Goal: Communication & Community: Answer question/provide support

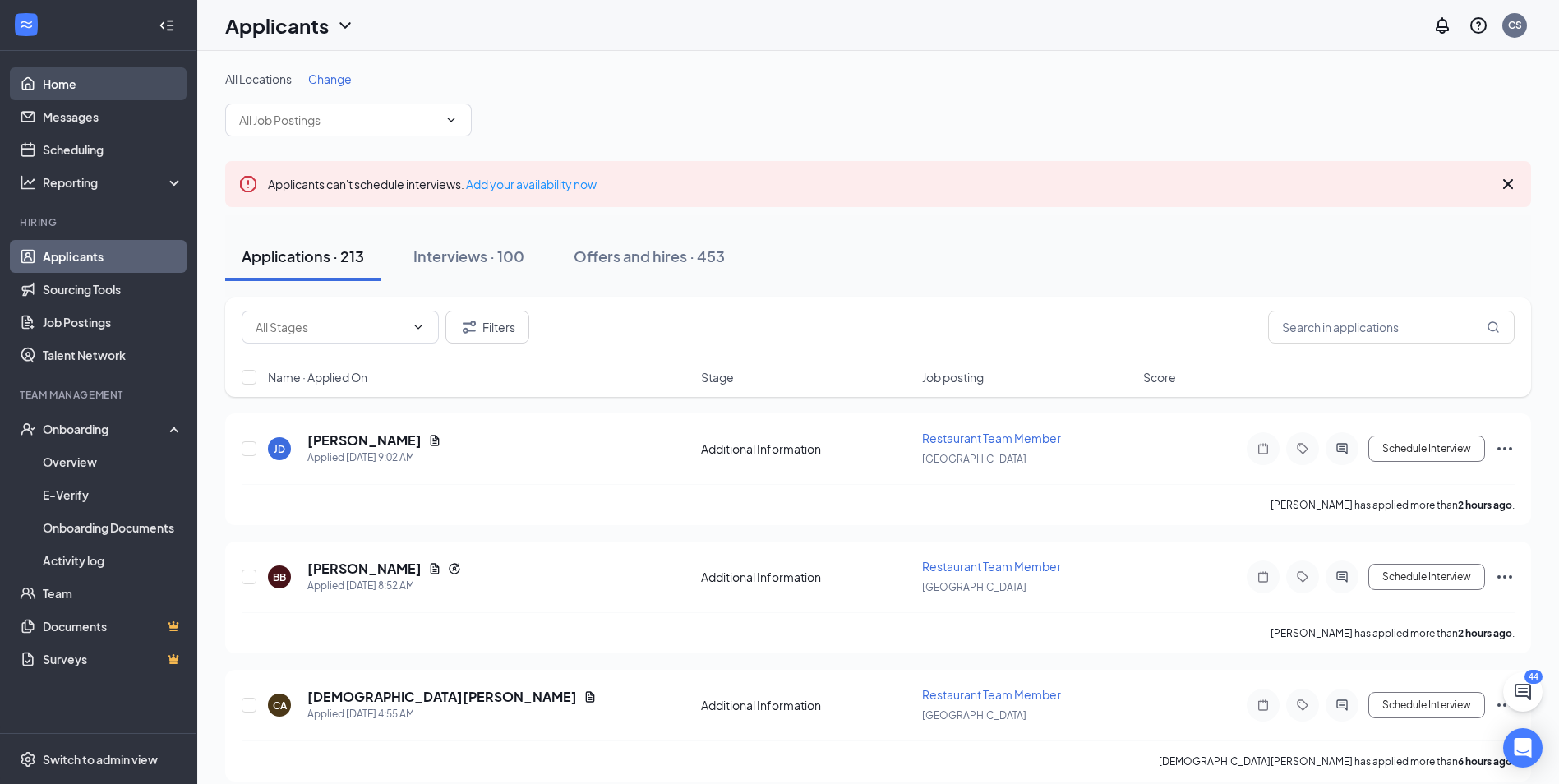
click at [95, 99] on link "Home" at bounding box center [113, 84] width 141 height 33
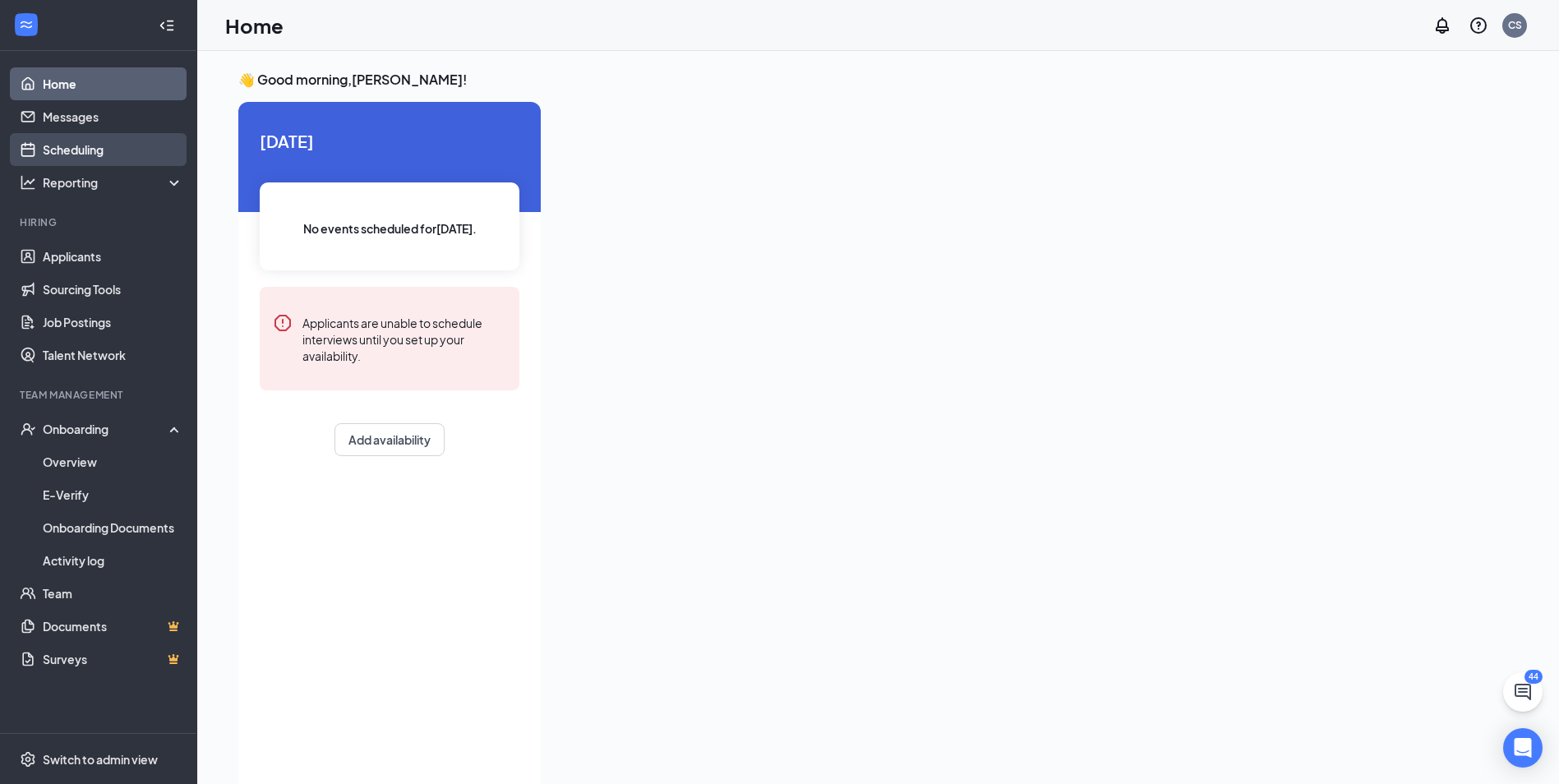
click at [108, 148] on link "Scheduling" at bounding box center [113, 149] width 141 height 33
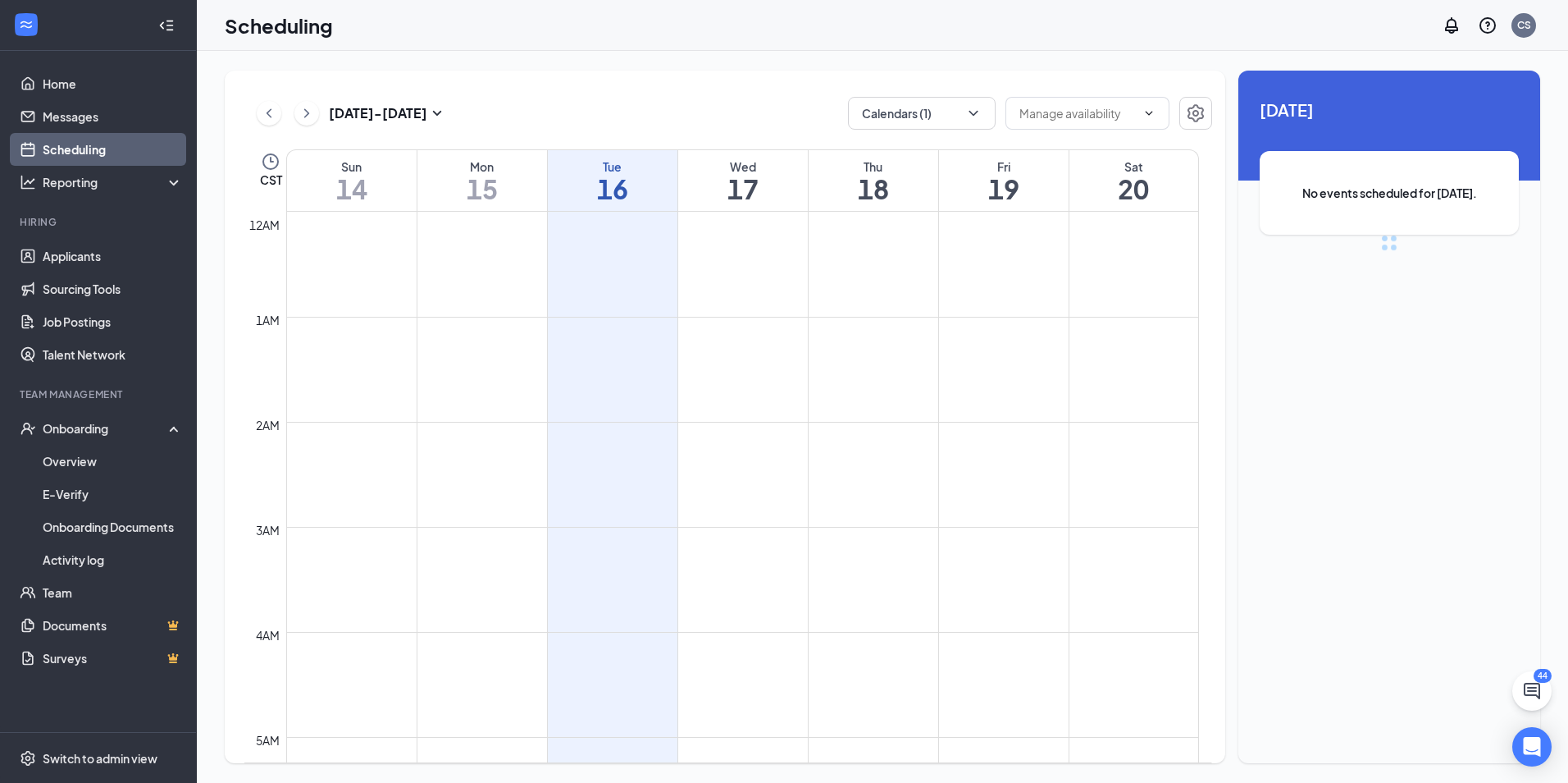
scroll to position [806, 0]
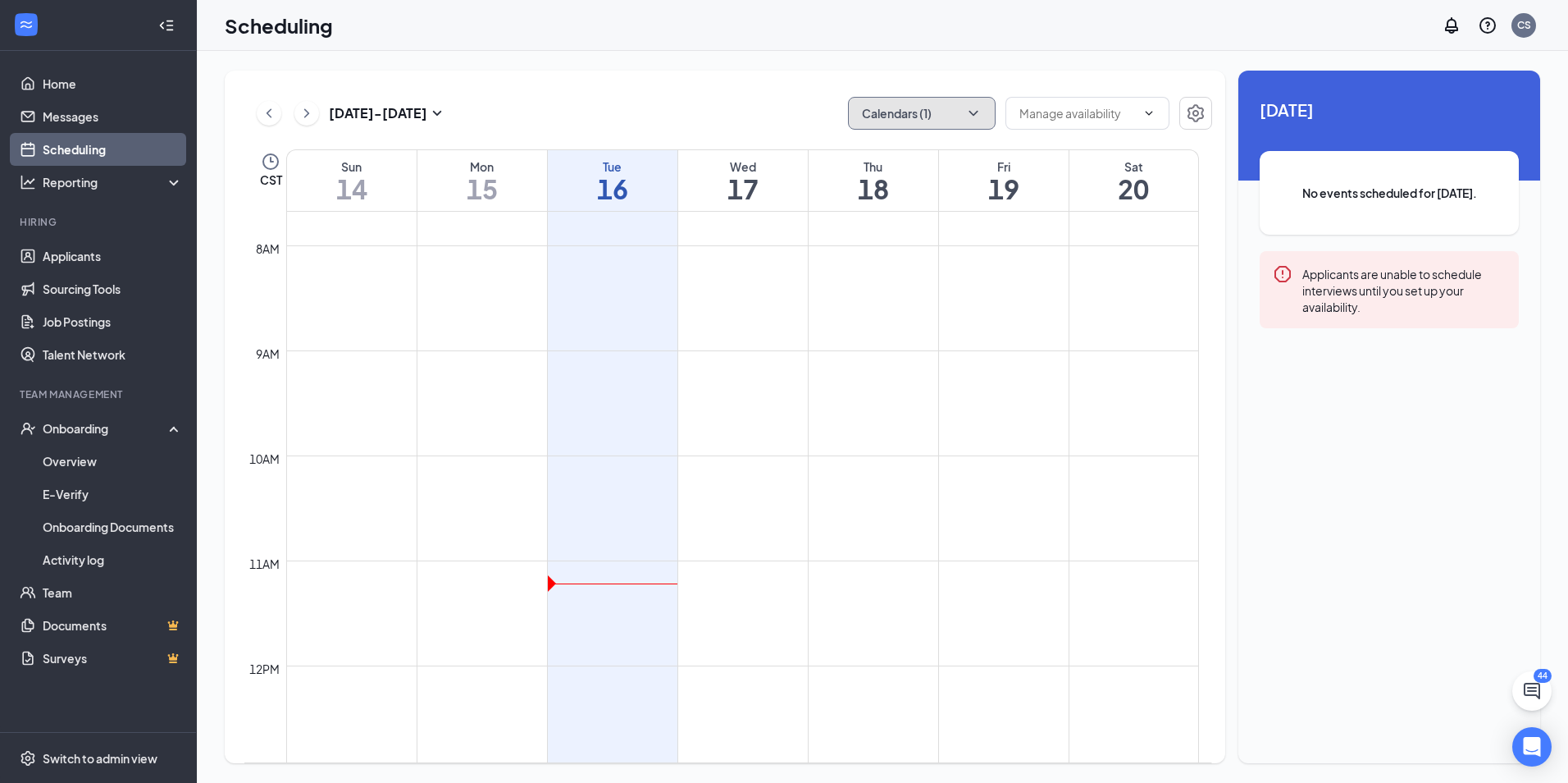
click at [938, 101] on button "Calendars (1)" at bounding box center [922, 114] width 148 height 33
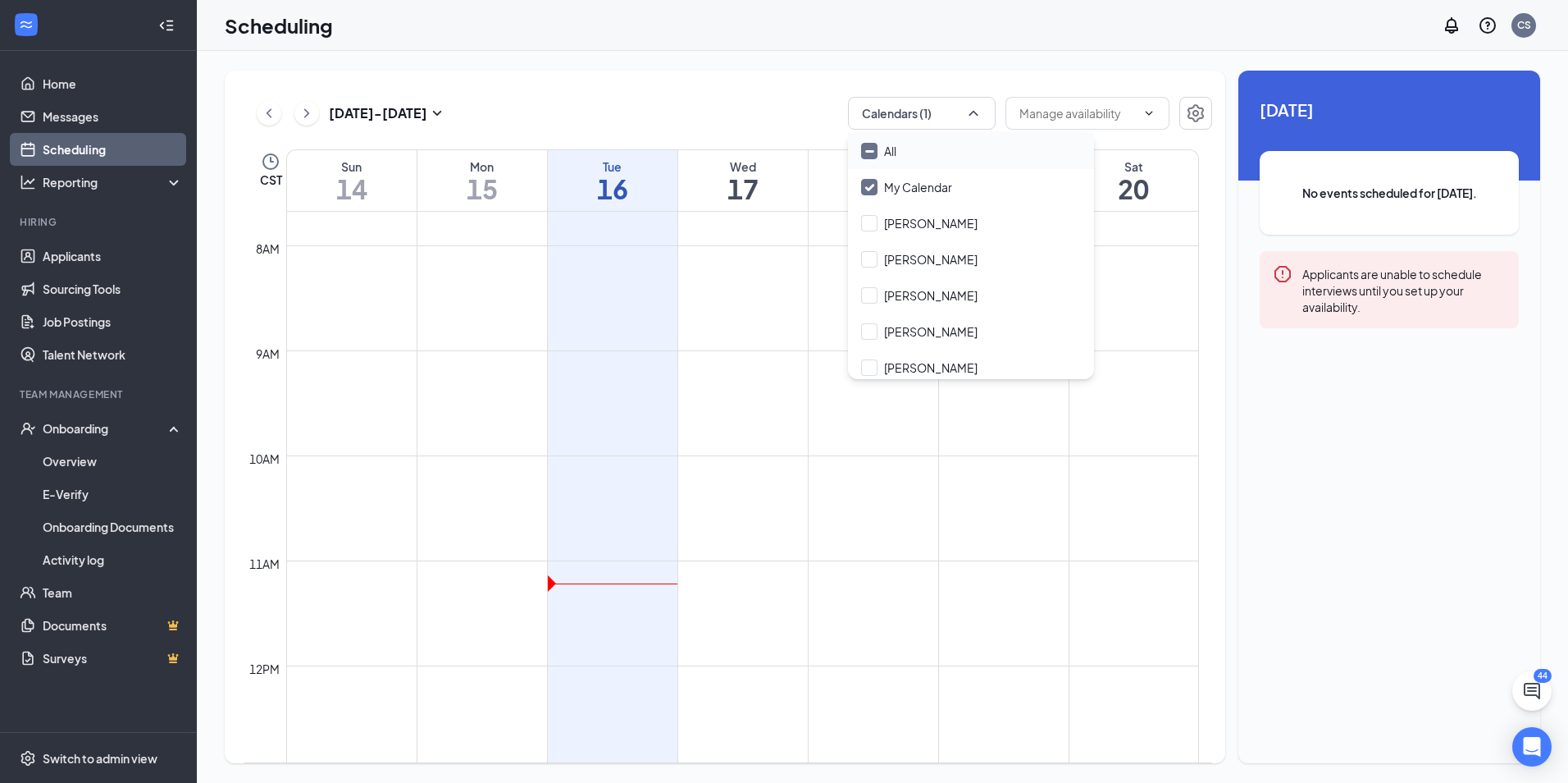
click at [935, 157] on div "All" at bounding box center [971, 151] width 246 height 36
checkbox input "true"
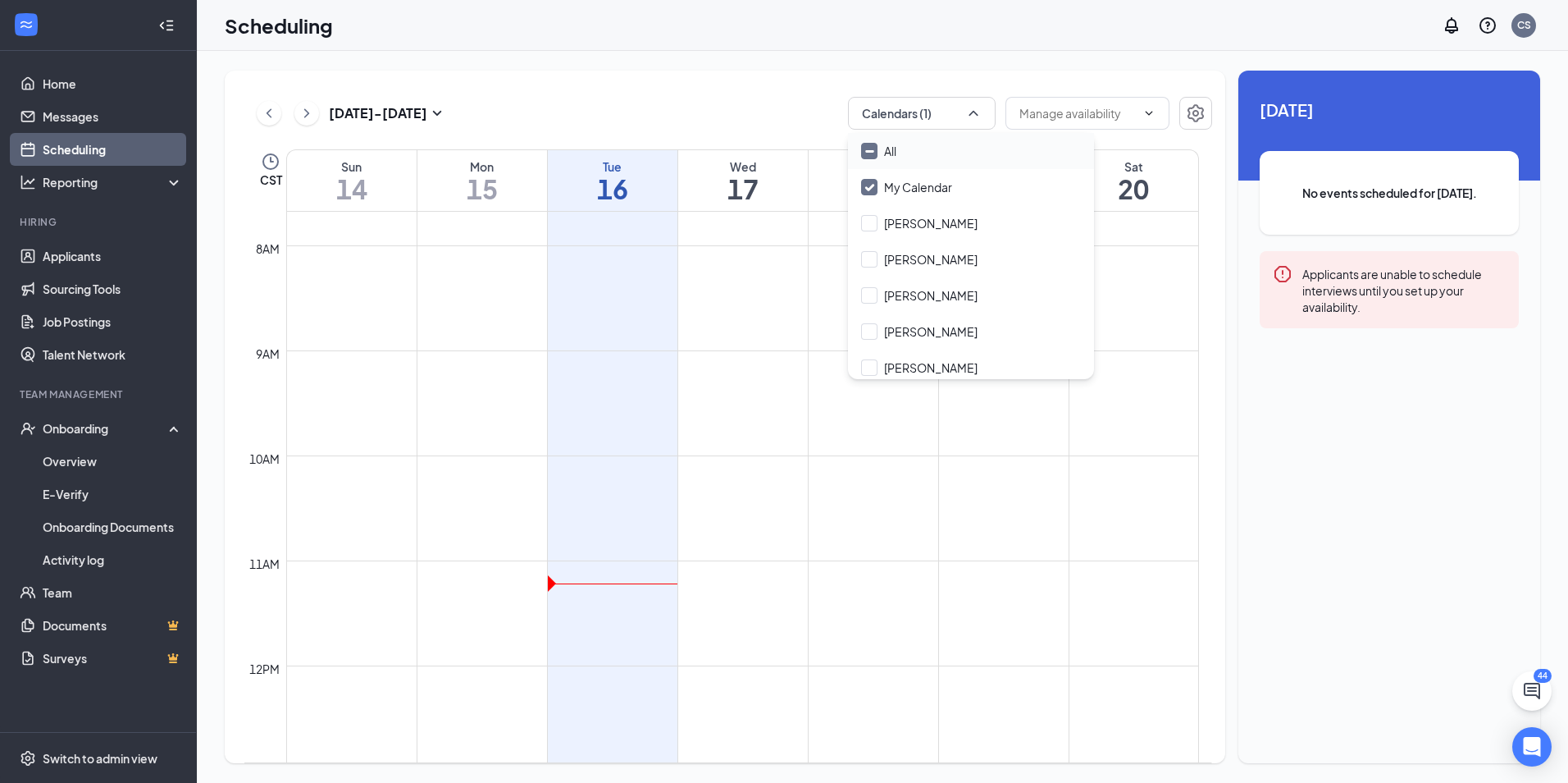
checkbox input "true"
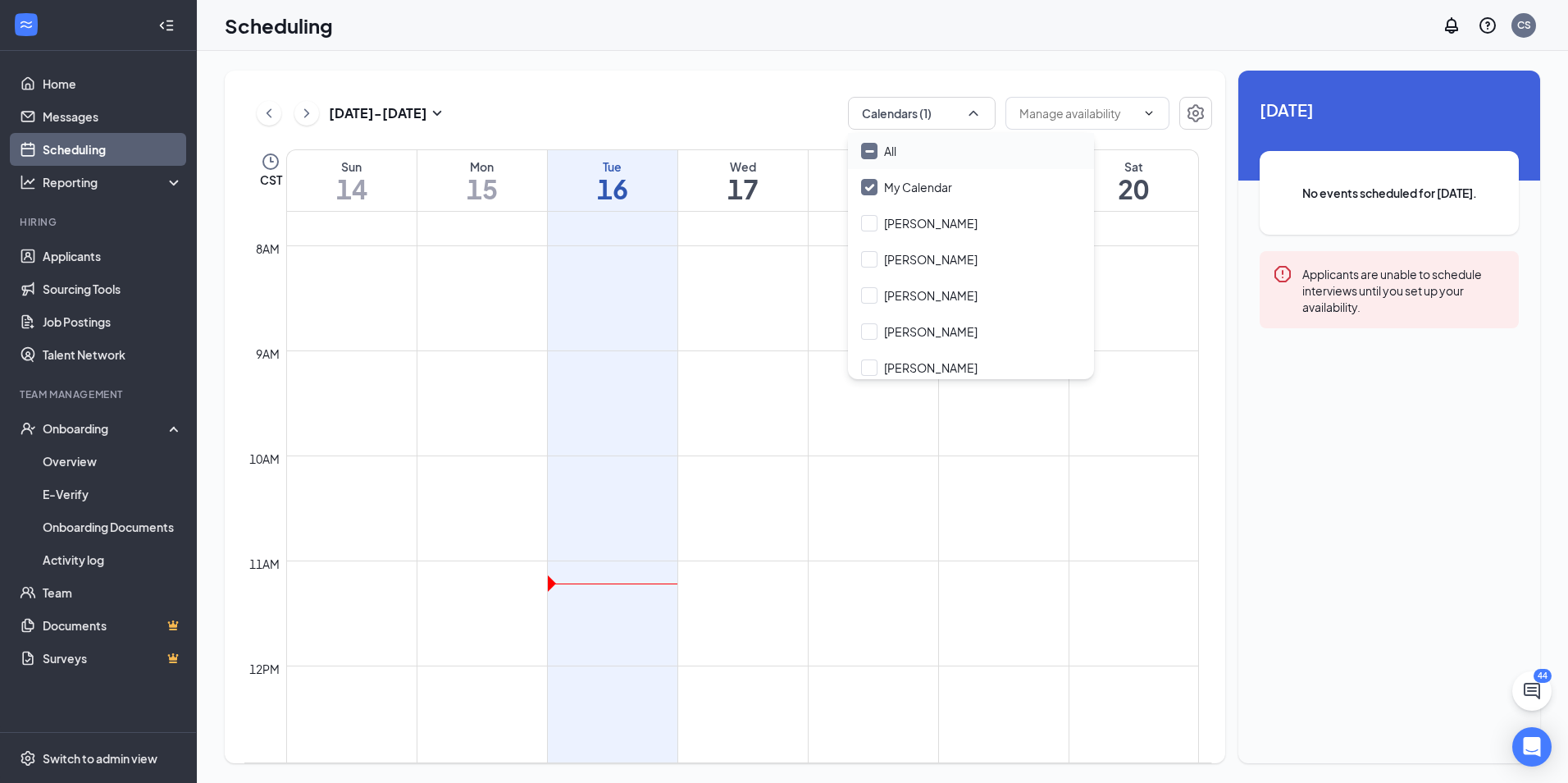
checkbox input "true"
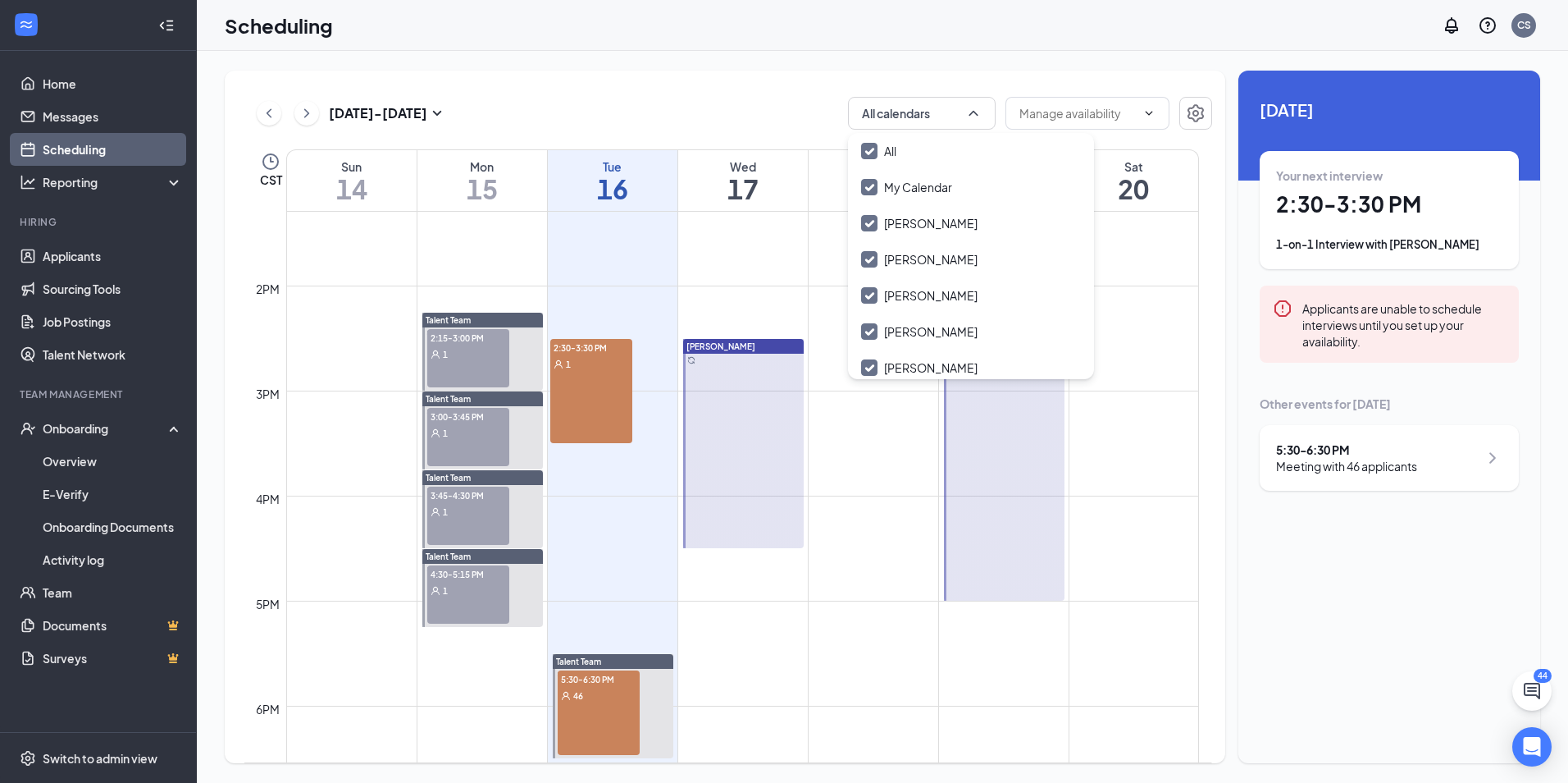
scroll to position [1545, 0]
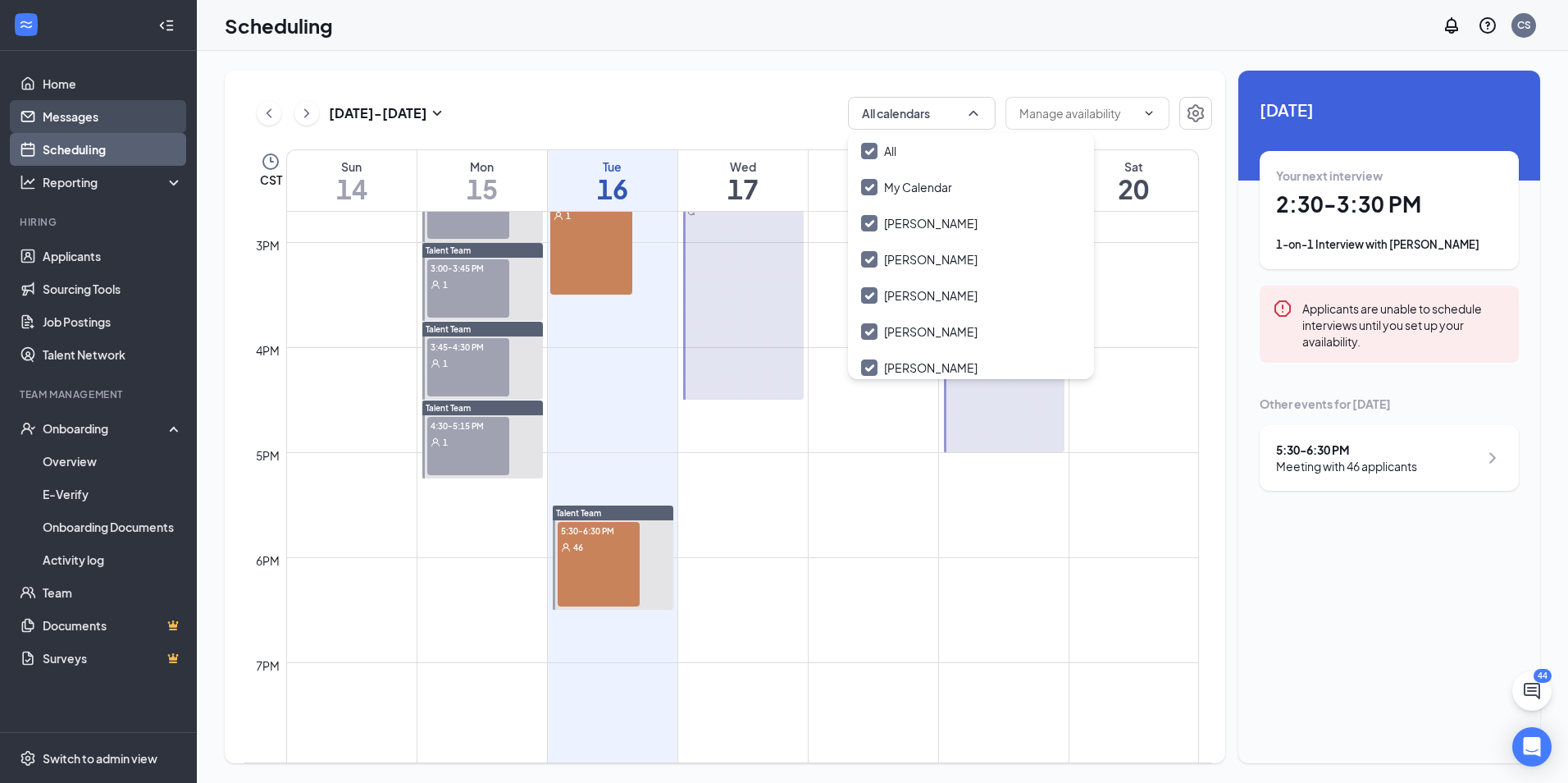
click at [112, 122] on link "Messages" at bounding box center [113, 116] width 141 height 33
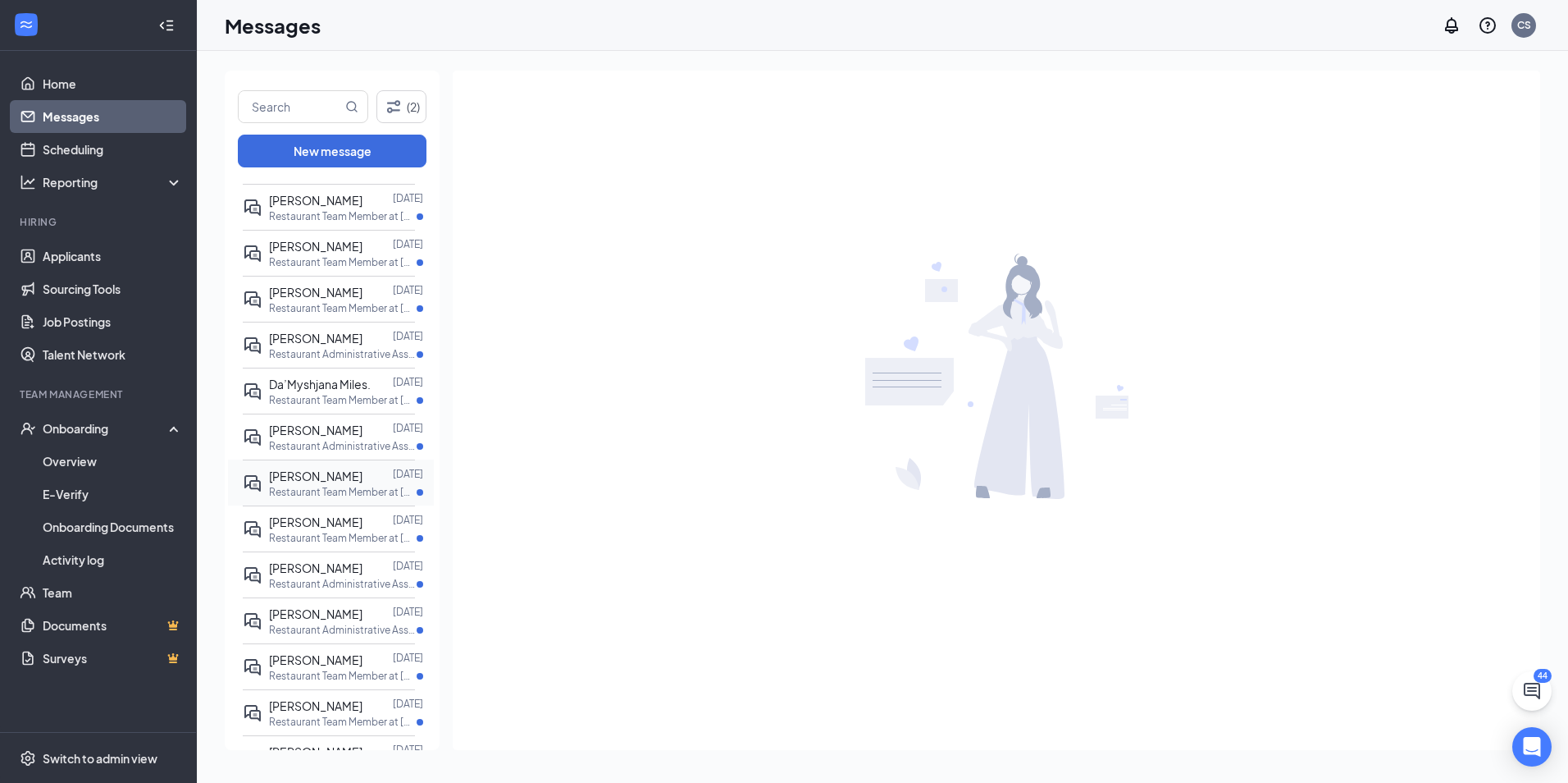
scroll to position [164, 0]
click at [332, 582] on p "Restaurant Administrative Assistant at [GEOGRAPHIC_DATA]" at bounding box center [343, 582] width 148 height 14
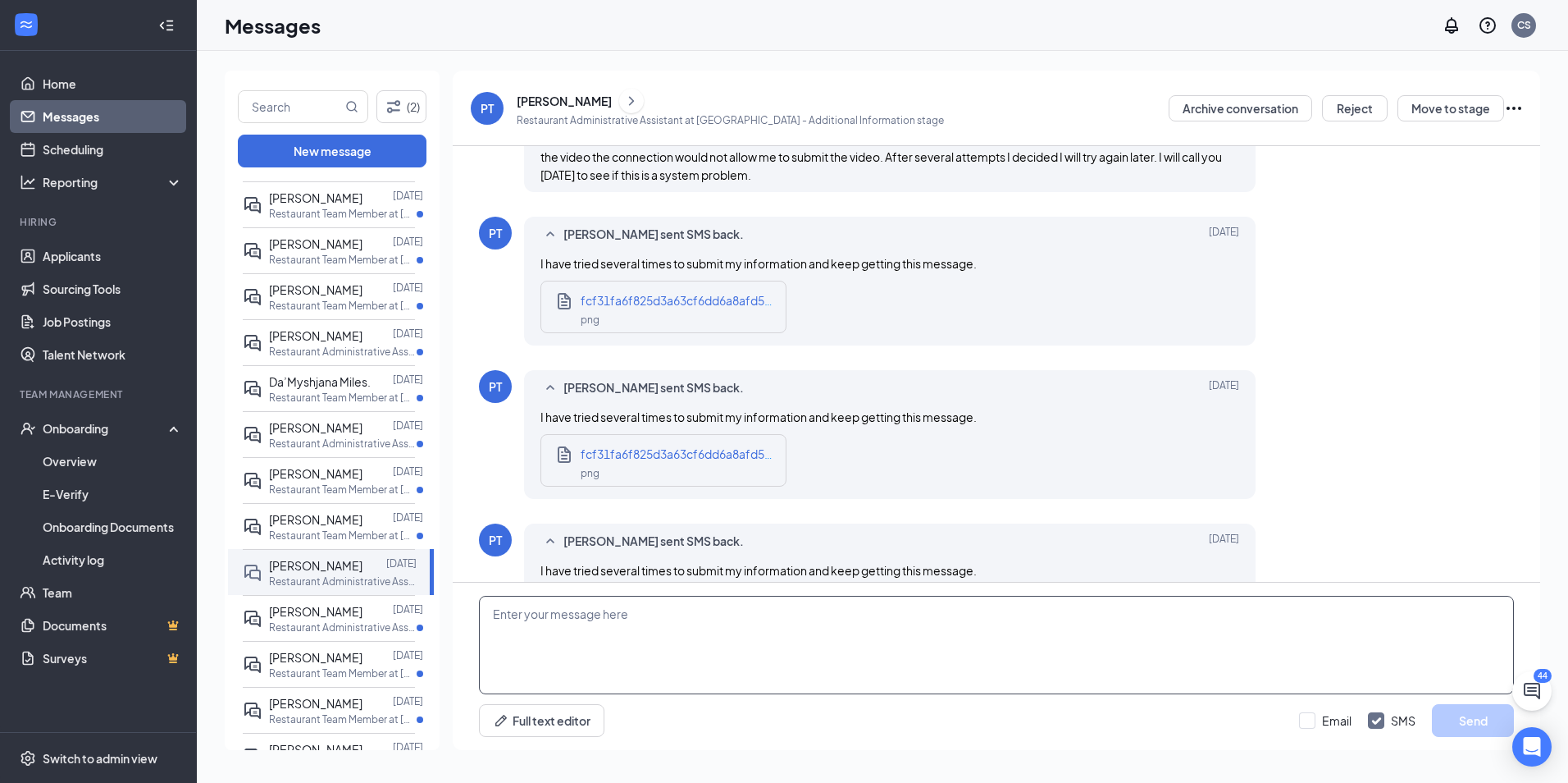
scroll to position [366, 0]
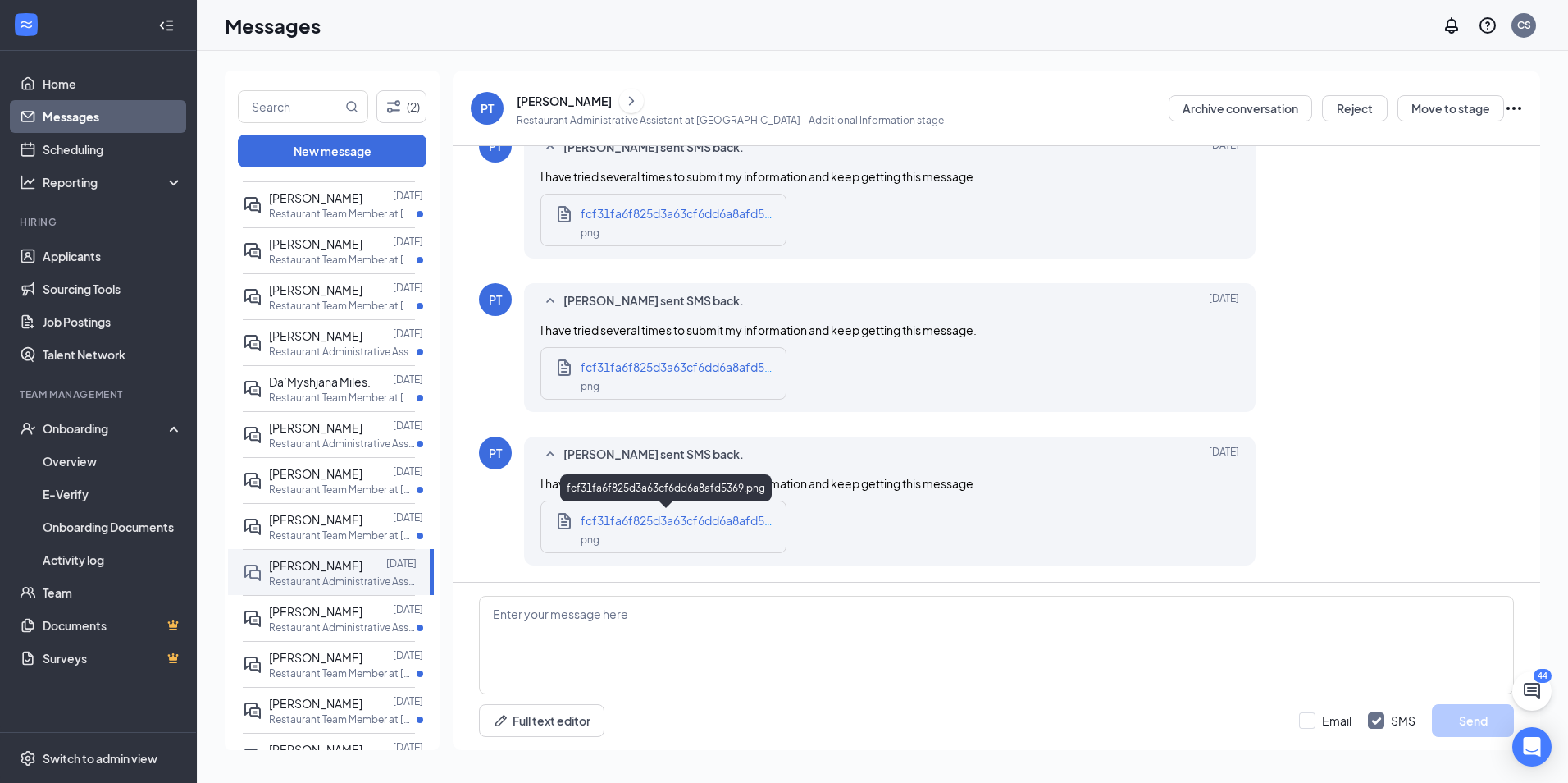
click at [699, 503] on div "fcf31fa6f825d3a63cf6dd6a8afd5369.png" at bounding box center [666, 490] width 212 height 34
click at [703, 519] on span "fcf31fa6f825d3a63cf6dd6a8afd5369.png" at bounding box center [694, 520] width 228 height 15
click at [650, 666] on textarea at bounding box center [996, 644] width 1035 height 98
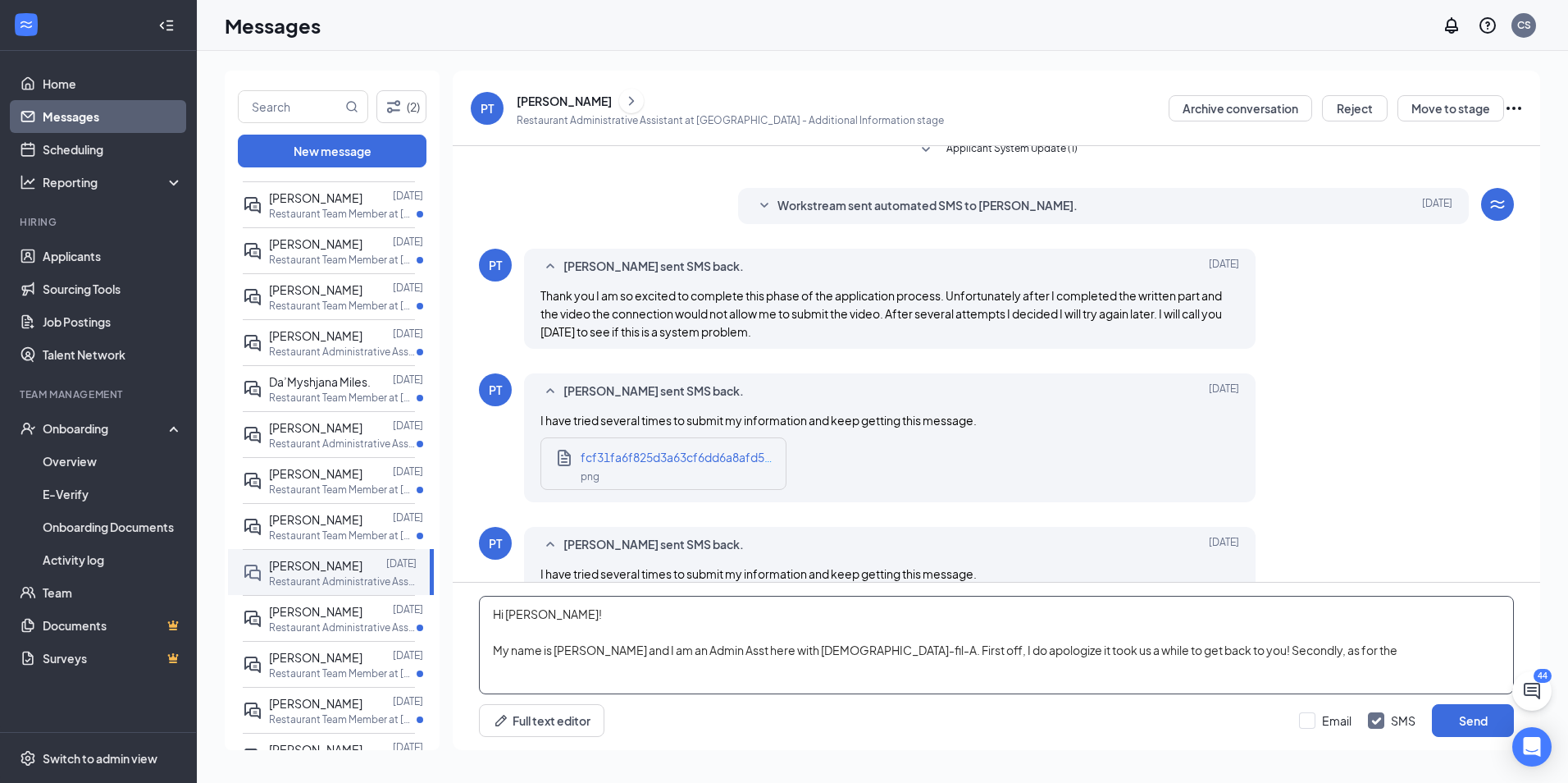
scroll to position [164, 0]
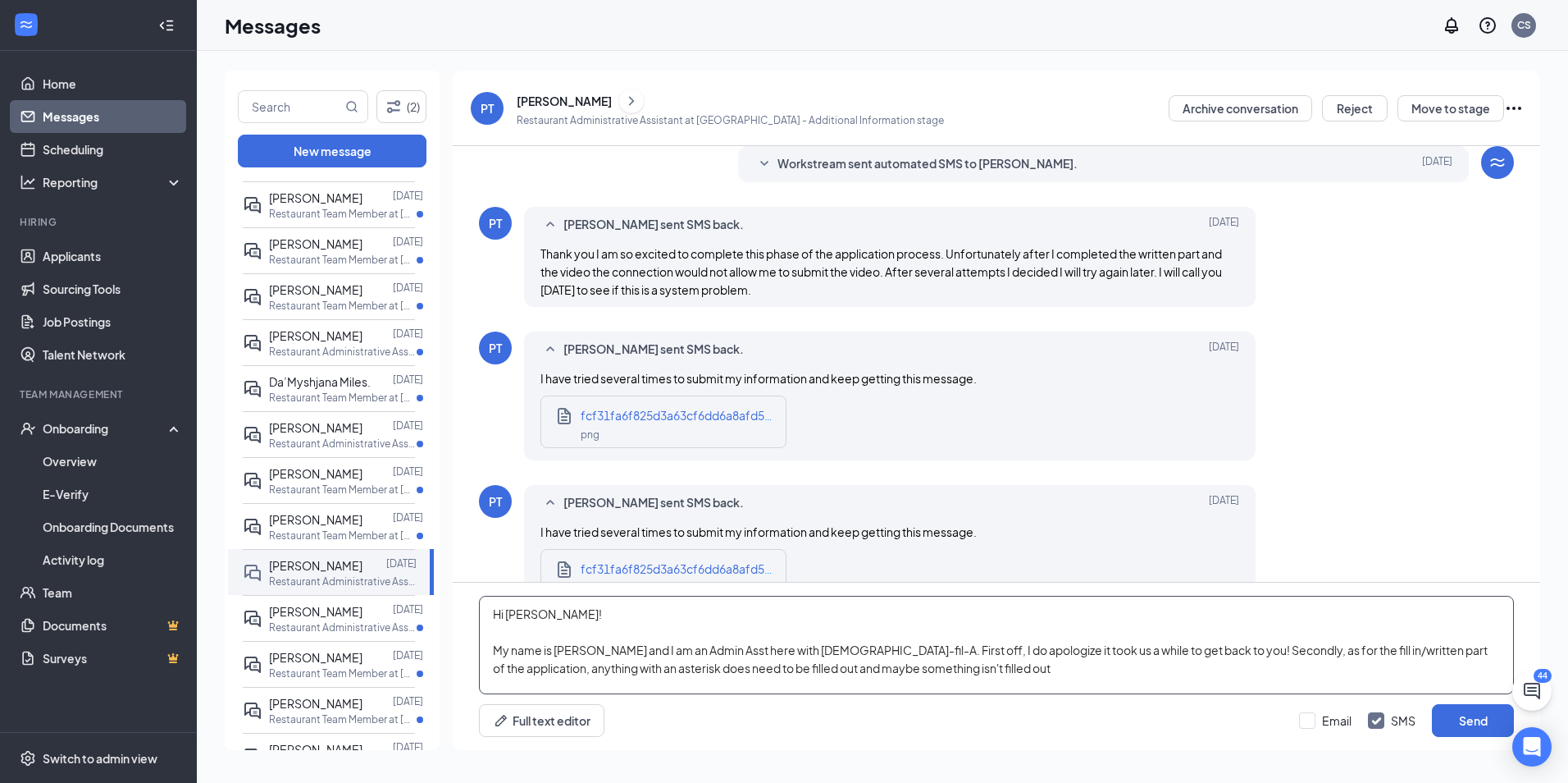
click at [779, 668] on textarea "Hi [PERSON_NAME]! My name is [PERSON_NAME] and I am an Admin Asst here with [DE…" at bounding box center [996, 644] width 1035 height 98
click at [930, 666] on textarea "Hi [PERSON_NAME]! My name is [PERSON_NAME] and I am an Admin Asst here with [DE…" at bounding box center [996, 644] width 1035 height 98
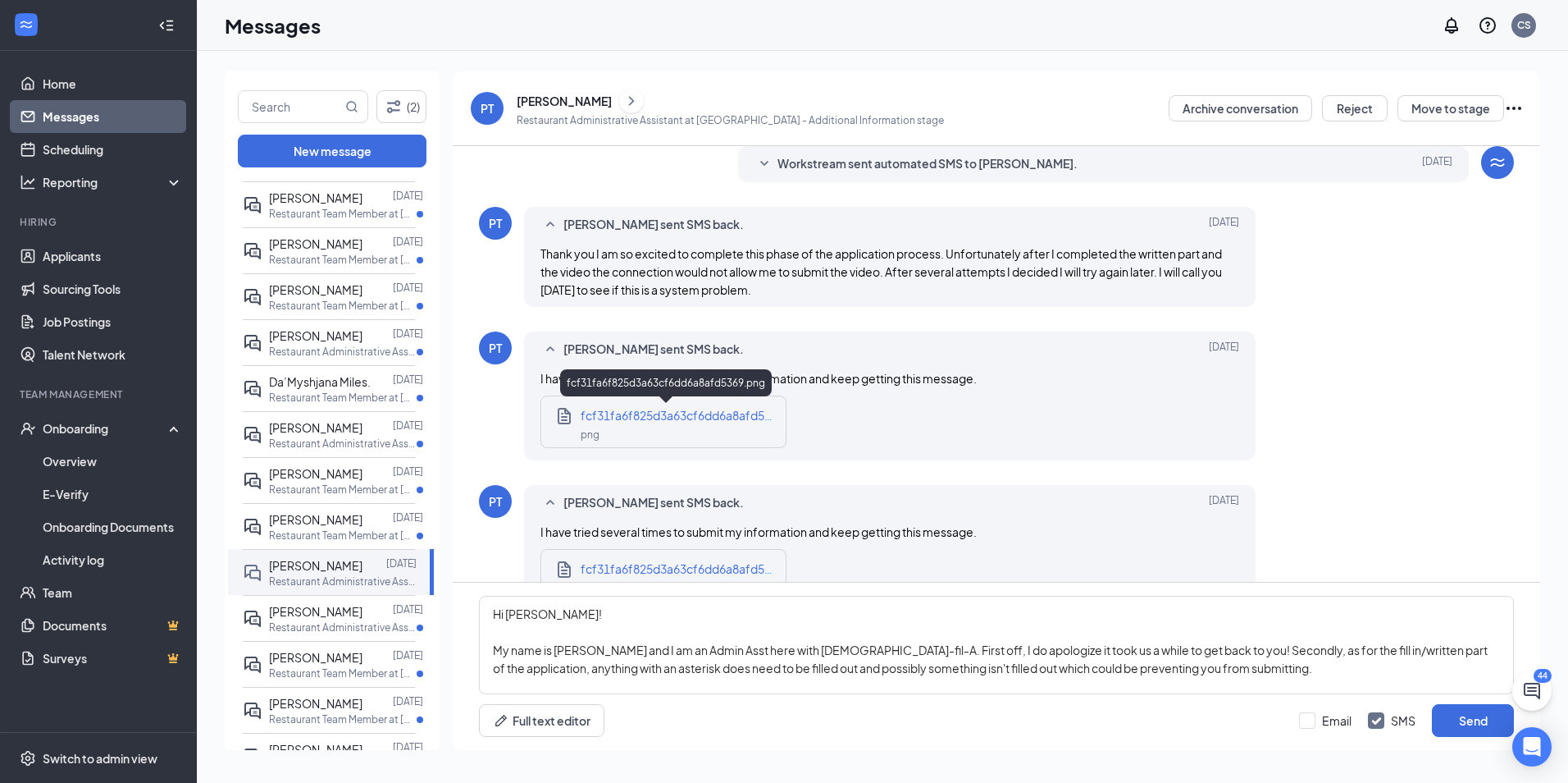
click at [651, 415] on span "fcf31fa6f825d3a63cf6dd6a8afd5369.png" at bounding box center [694, 415] width 228 height 15
click at [1273, 678] on textarea "Hi [PERSON_NAME]! My name is [PERSON_NAME] and I am an Admin Asst here with [DE…" at bounding box center [996, 644] width 1035 height 98
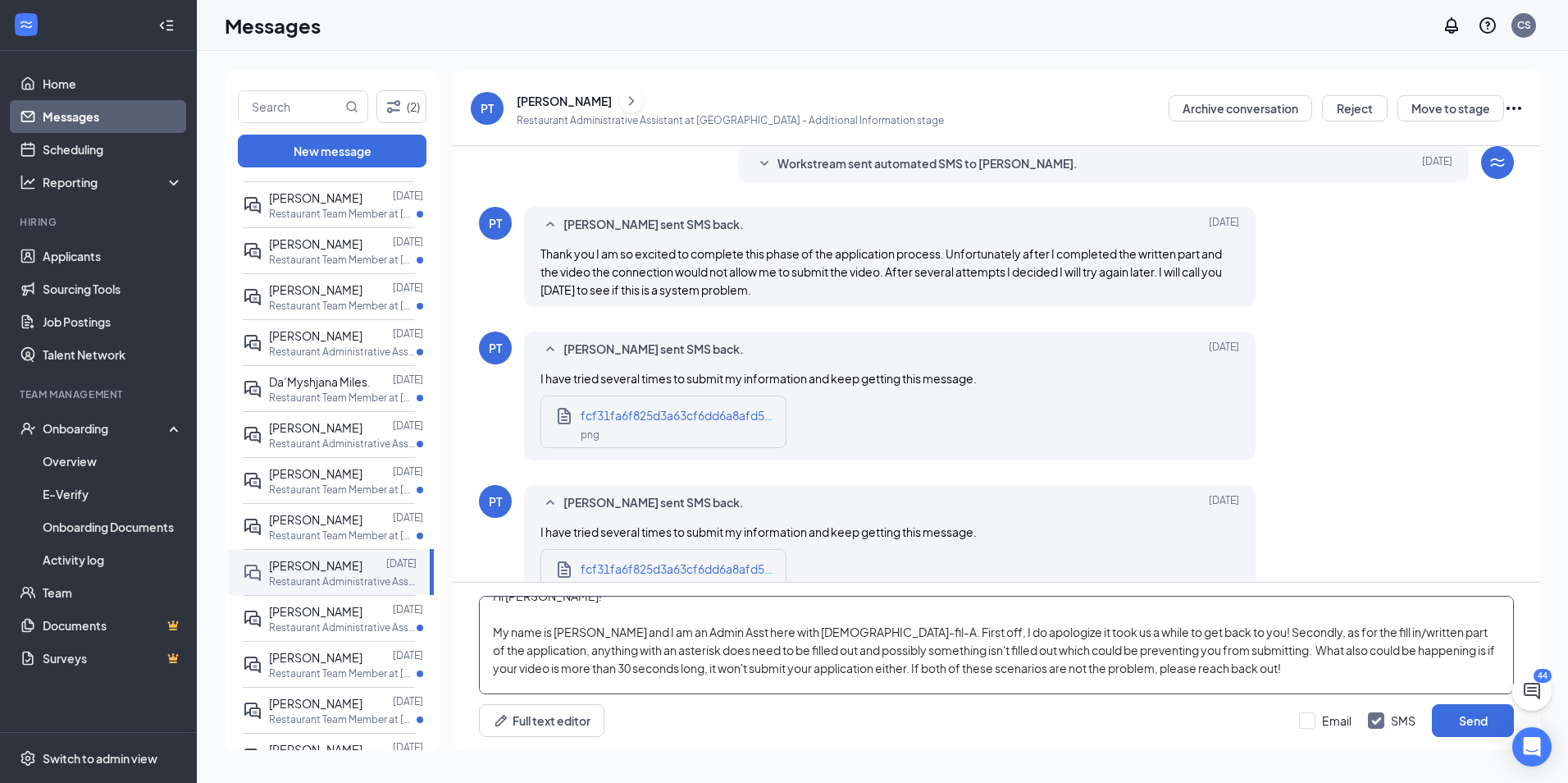
scroll to position [0, 0]
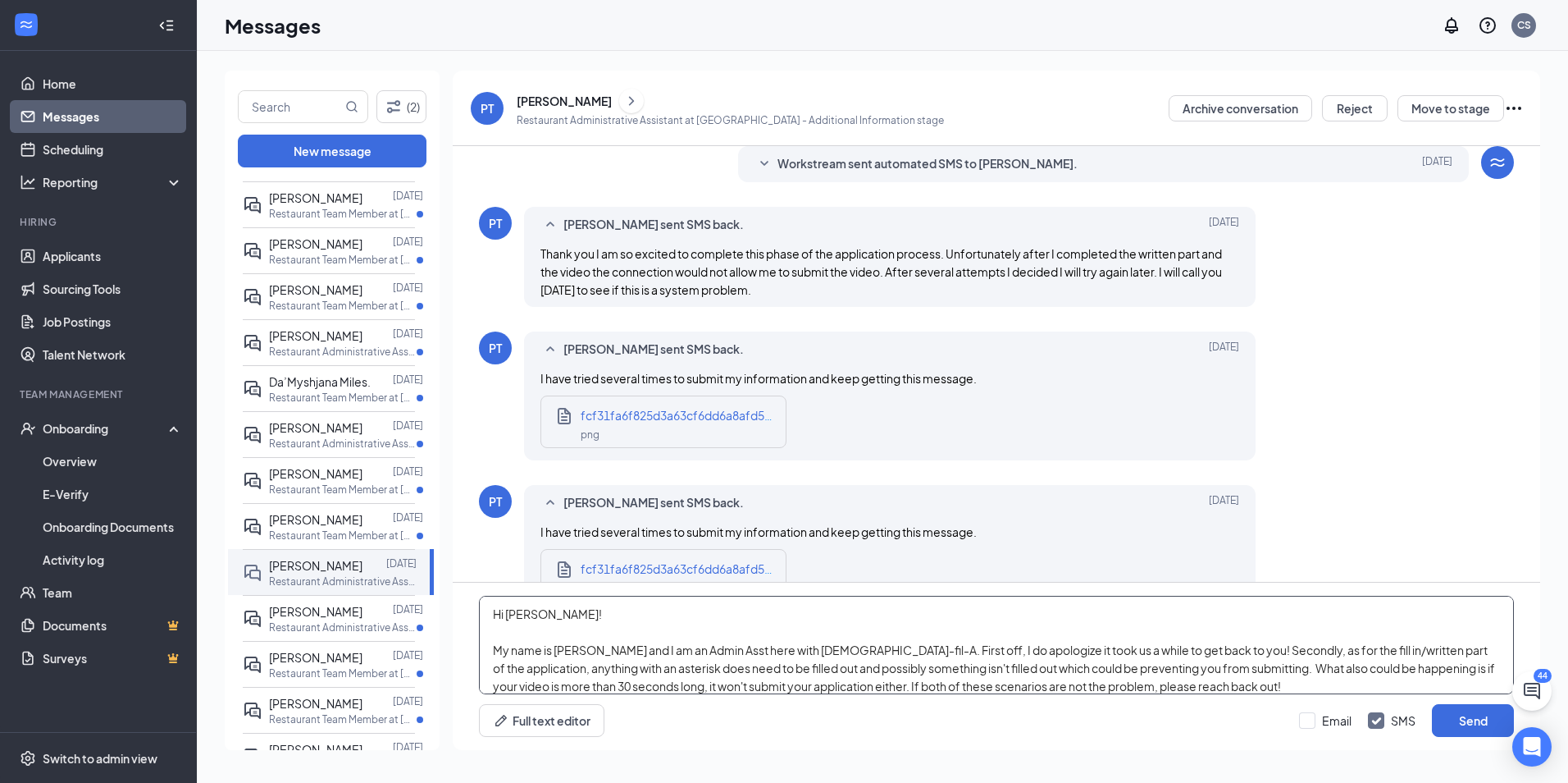
drag, startPoint x: 917, startPoint y: 672, endPoint x: 979, endPoint y: 672, distance: 62.0
click at [919, 672] on textarea "Hi [PERSON_NAME]! My name is [PERSON_NAME] and I am an Admin Asst here with [DE…" at bounding box center [996, 644] width 1035 height 98
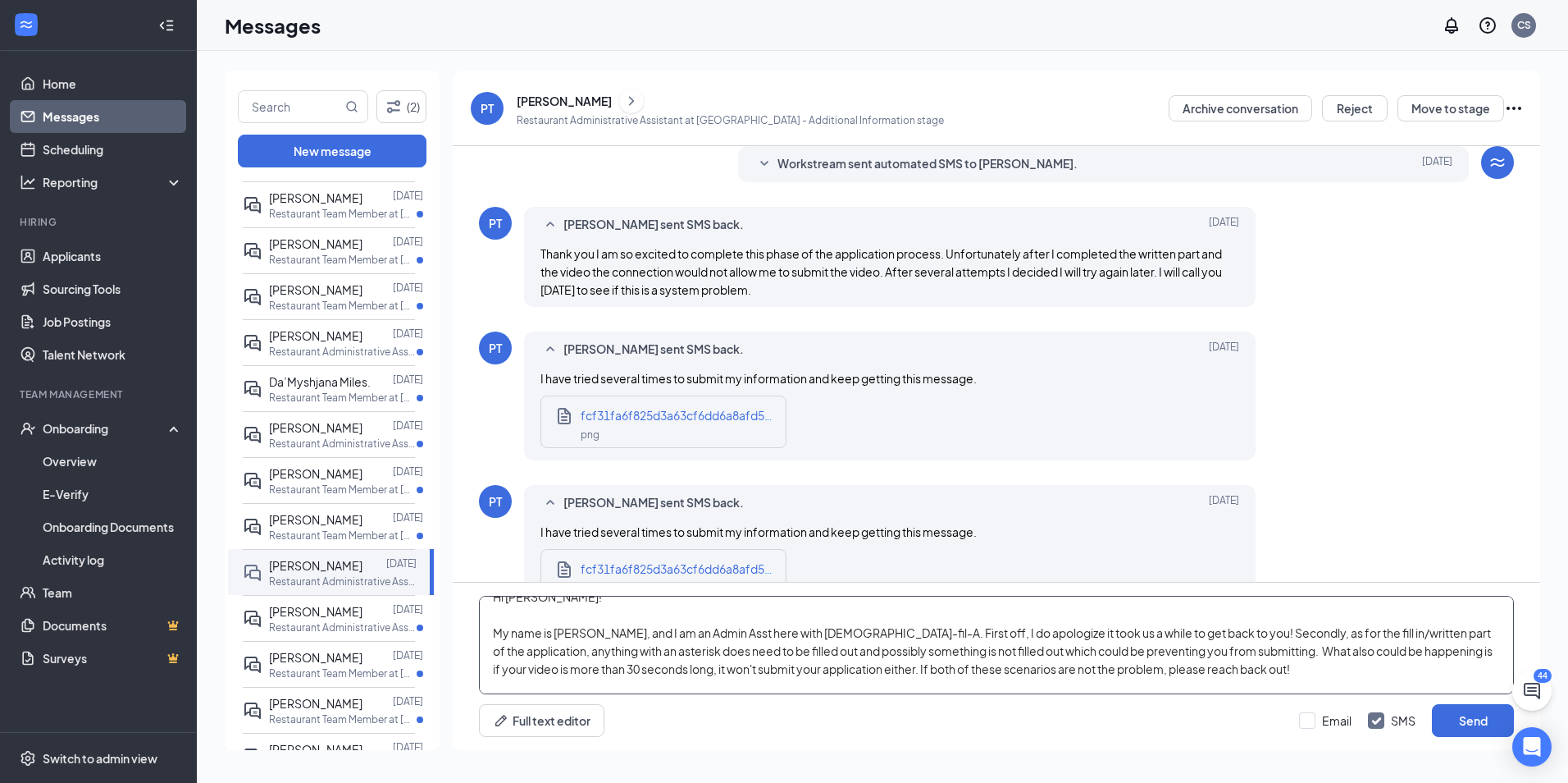
scroll to position [46, 0]
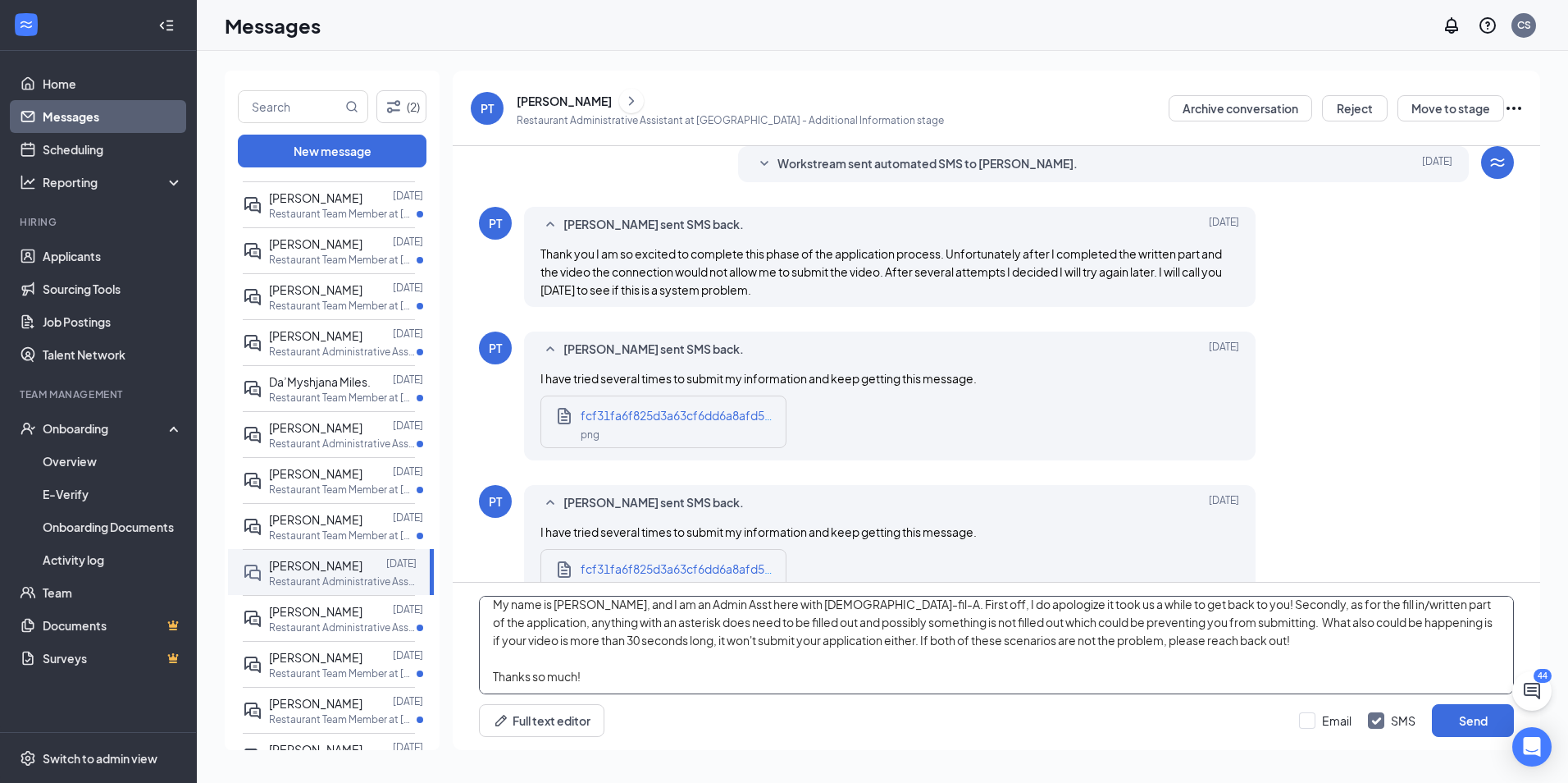
click at [860, 641] on textarea "Hi [PERSON_NAME]! My name is [PERSON_NAME], and I am an Admin Asst here with [D…" at bounding box center [996, 644] width 1035 height 98
click at [1119, 644] on textarea "Hi [PERSON_NAME]! My name is [PERSON_NAME], and I am an Admin Asst here with [D…" at bounding box center [996, 644] width 1035 height 98
click at [971, 638] on textarea "Hi [PERSON_NAME]! My name is [PERSON_NAME], and I am an Admin Asst here with [D…" at bounding box center [996, 644] width 1035 height 98
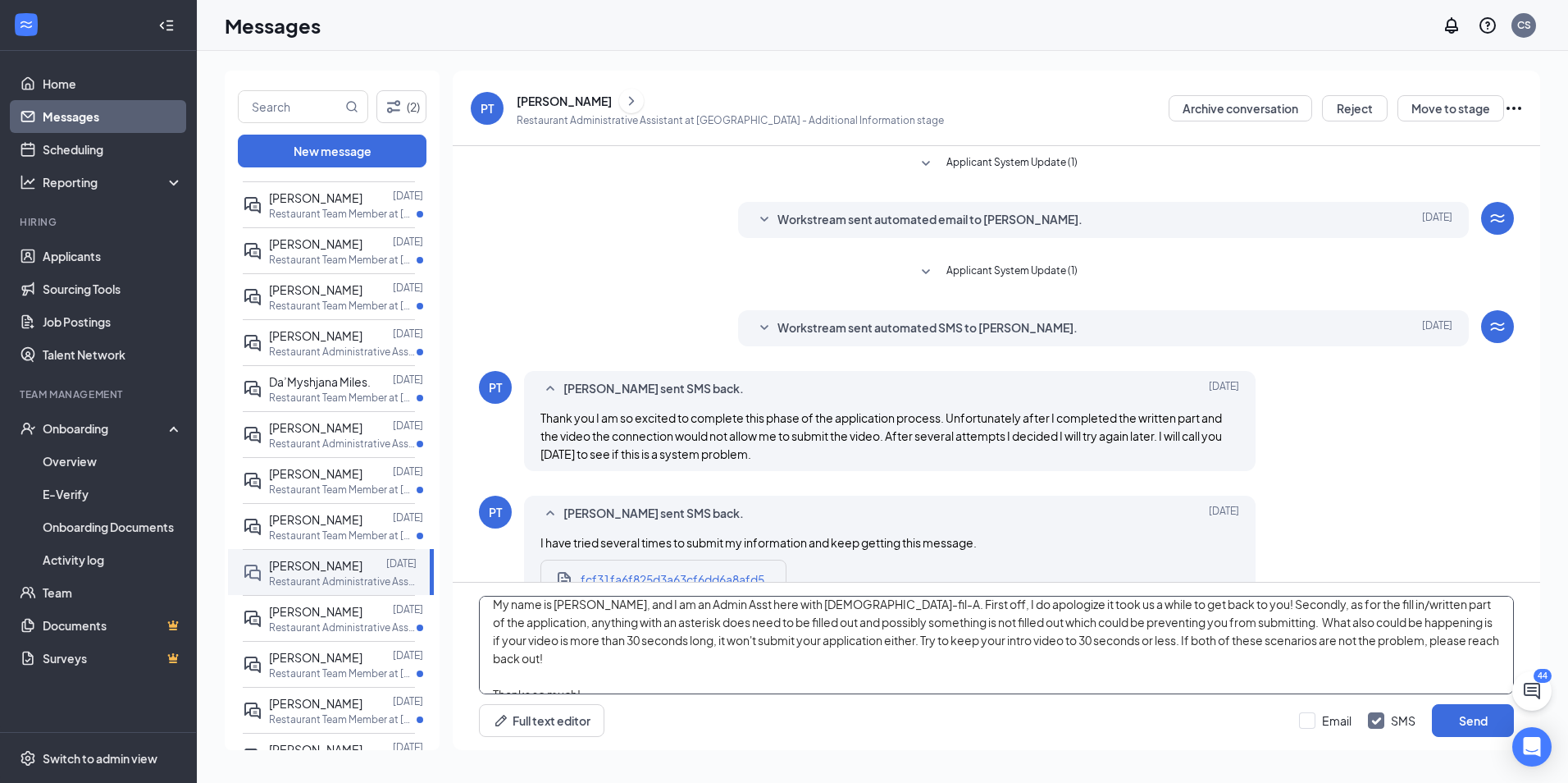
scroll to position [328, 0]
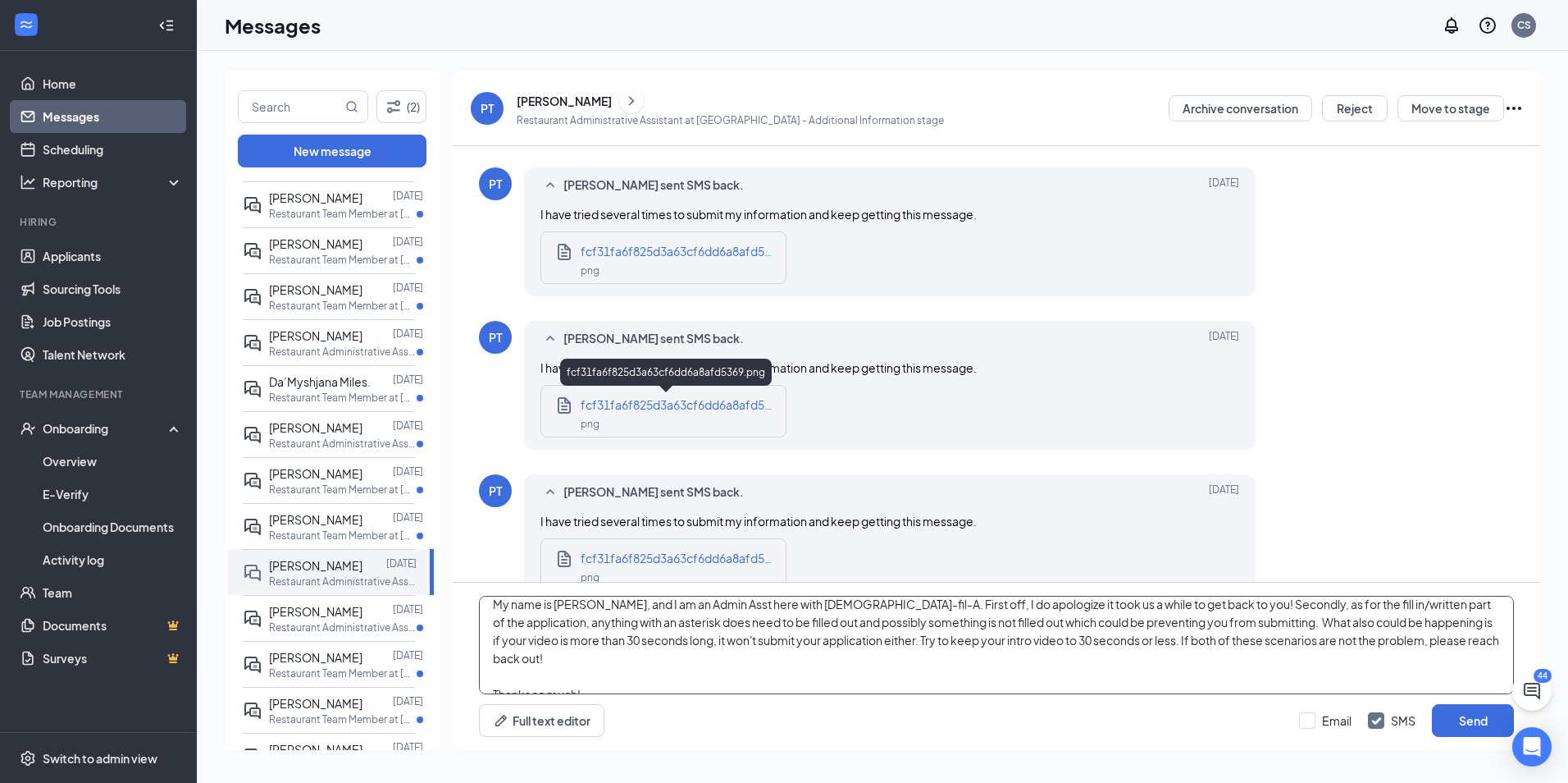
type textarea "Hi [PERSON_NAME]! My name is [PERSON_NAME], and I am an Admin Asst here with [D…"
click at [705, 415] on div "png" at bounding box center [679, 423] width 197 height 19
click at [608, 662] on textarea "Hi [PERSON_NAME]! My name is [PERSON_NAME], and I am an Admin Asst here with [D…" at bounding box center [996, 644] width 1035 height 98
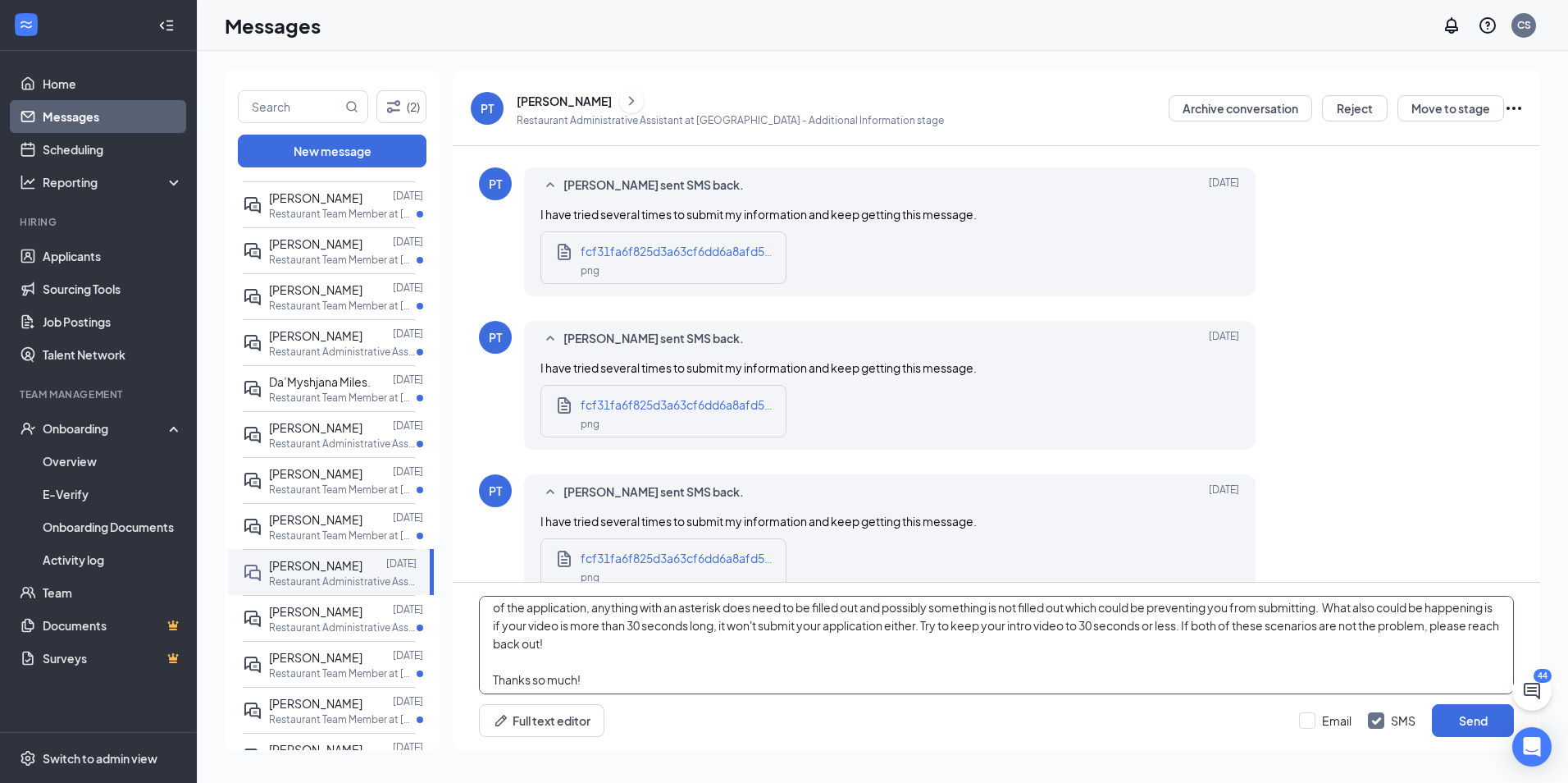
scroll to position [64, 0]
click at [647, 673] on textarea "Hi [PERSON_NAME]! My name is [PERSON_NAME], and I am an Admin Asst here with [D…" at bounding box center [996, 644] width 1035 height 98
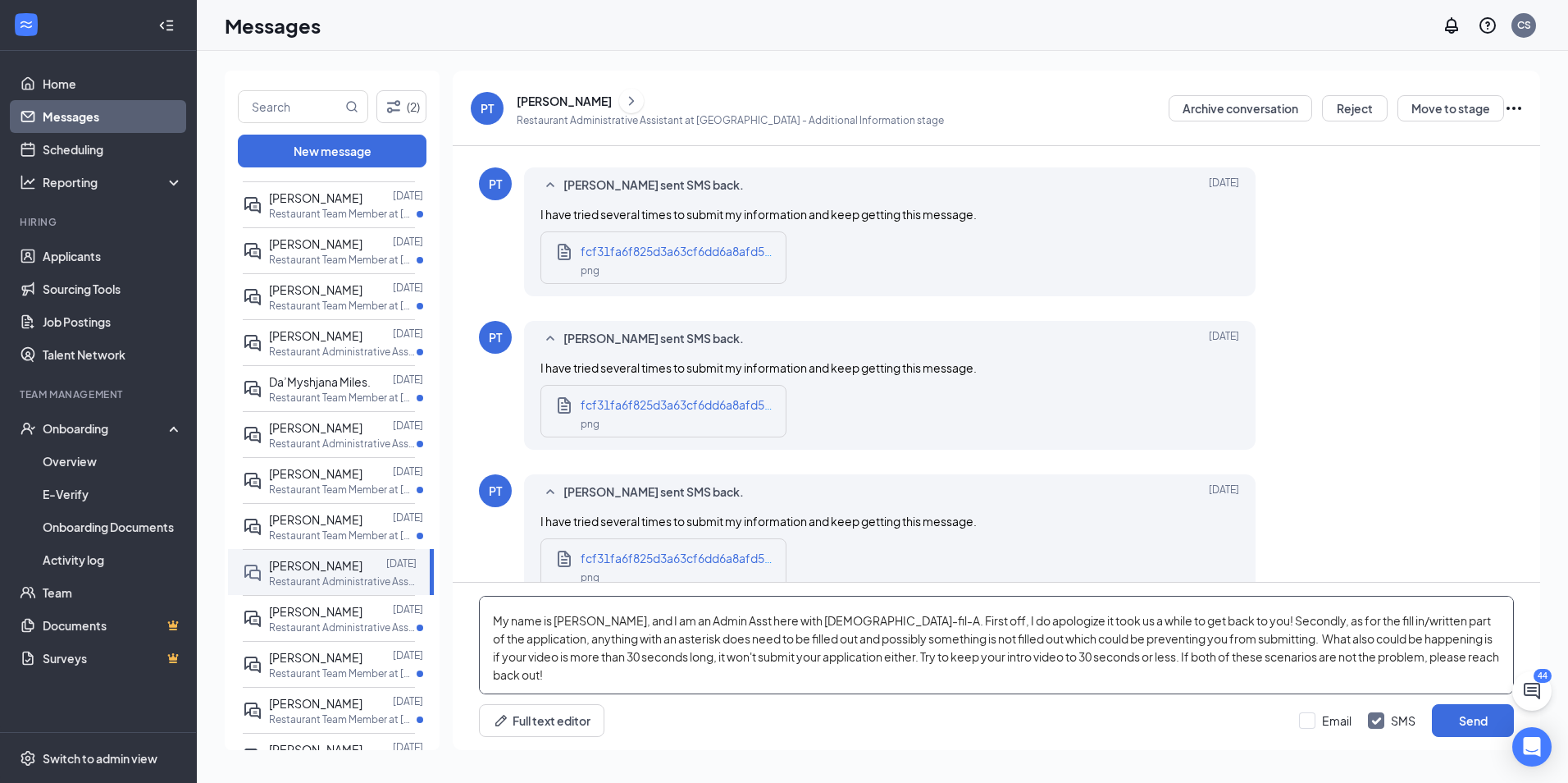
scroll to position [0, 0]
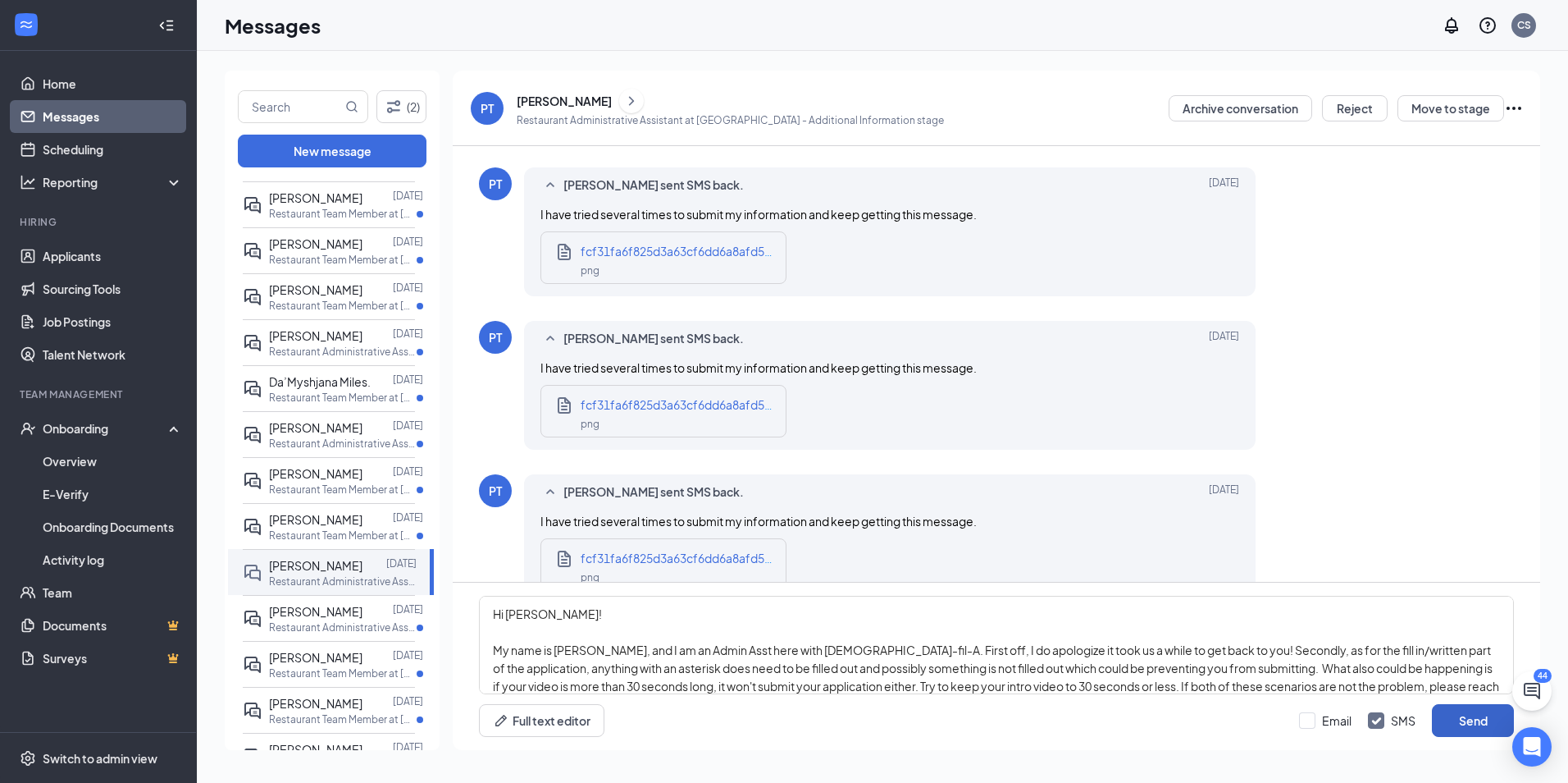
click at [1453, 726] on button "Send" at bounding box center [1473, 720] width 82 height 33
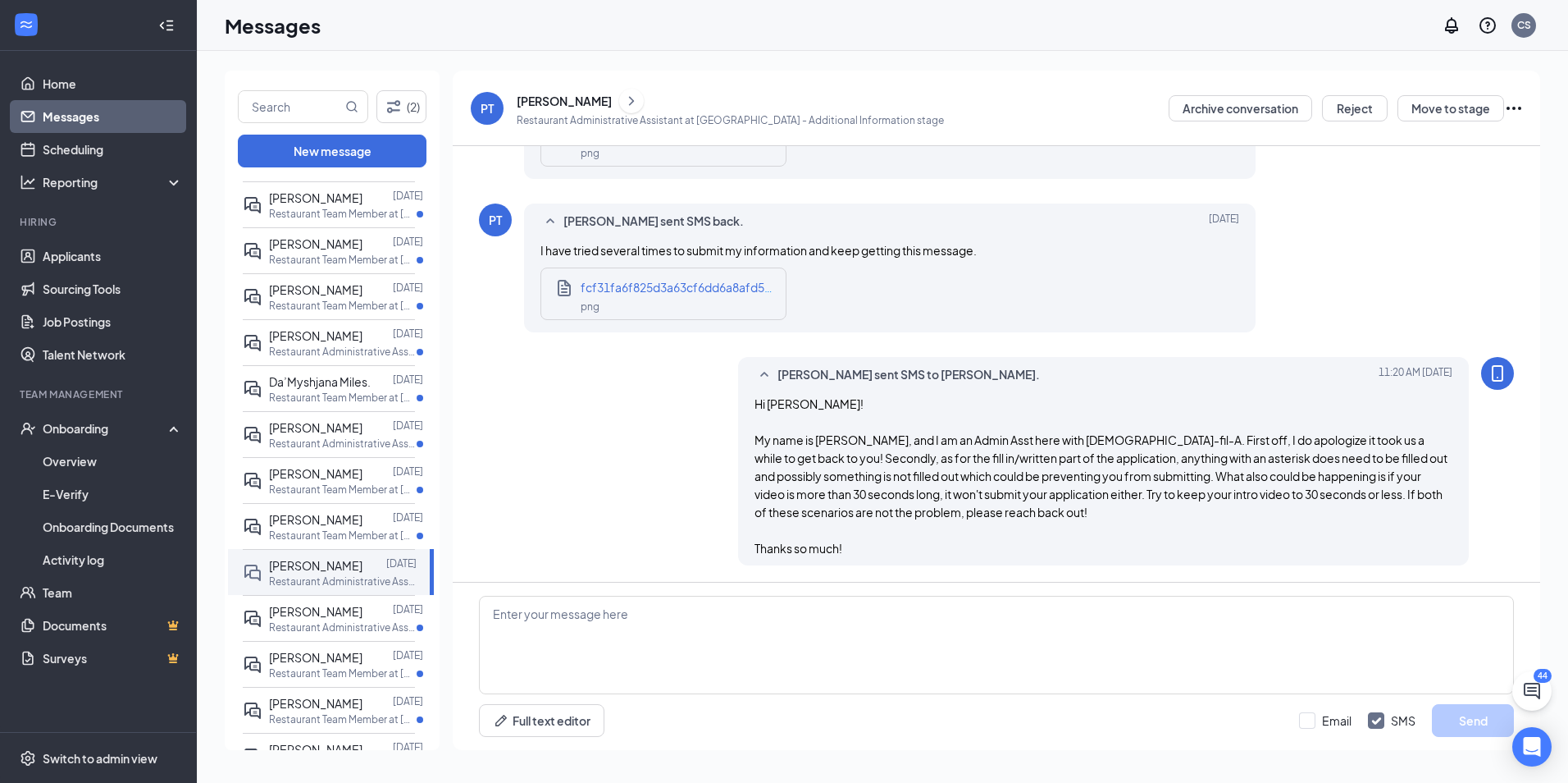
scroll to position [599, 0]
click at [336, 214] on p "Restaurant Team Member at [GEOGRAPHIC_DATA]" at bounding box center [343, 214] width 148 height 14
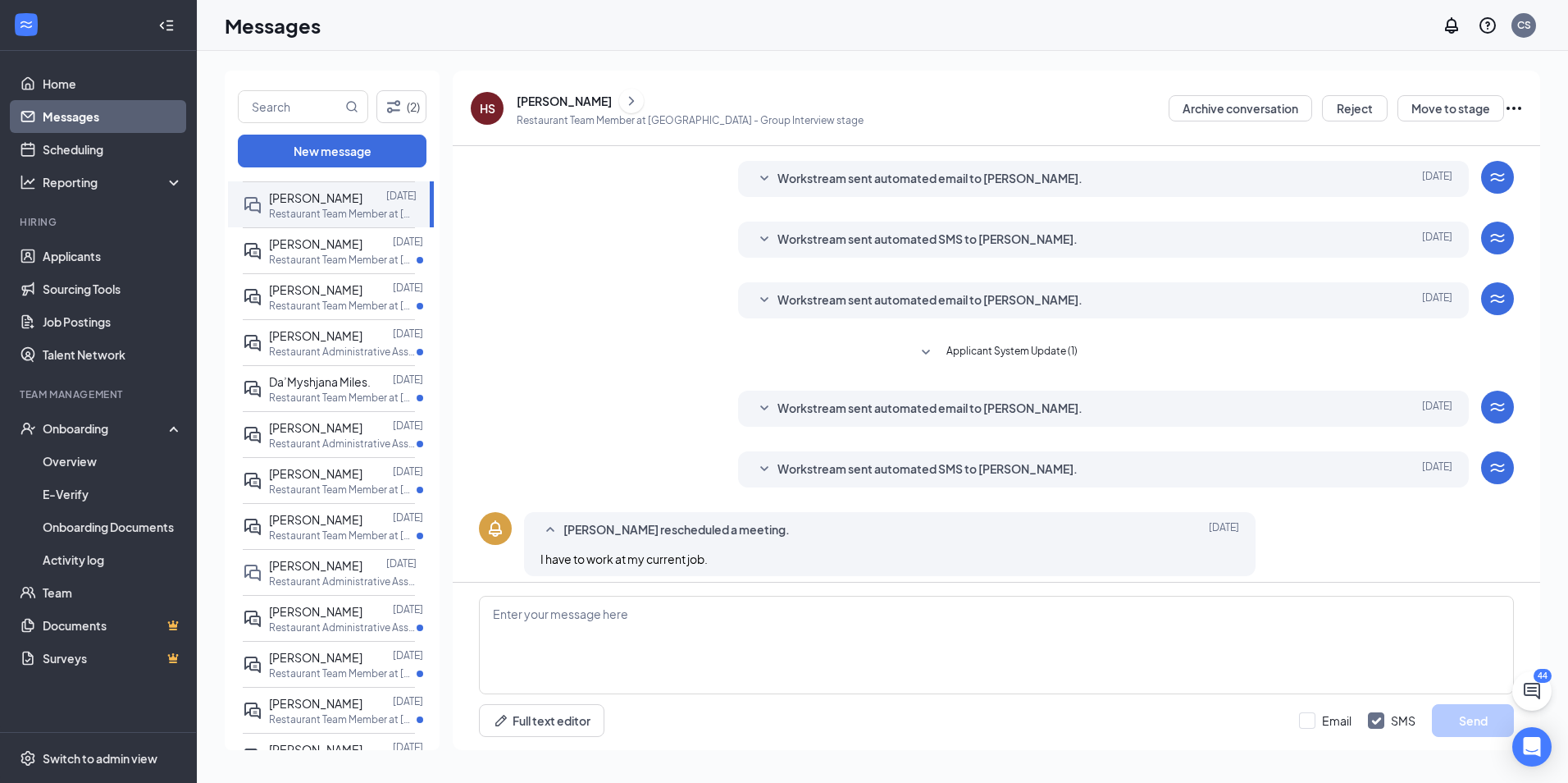
scroll to position [226, 0]
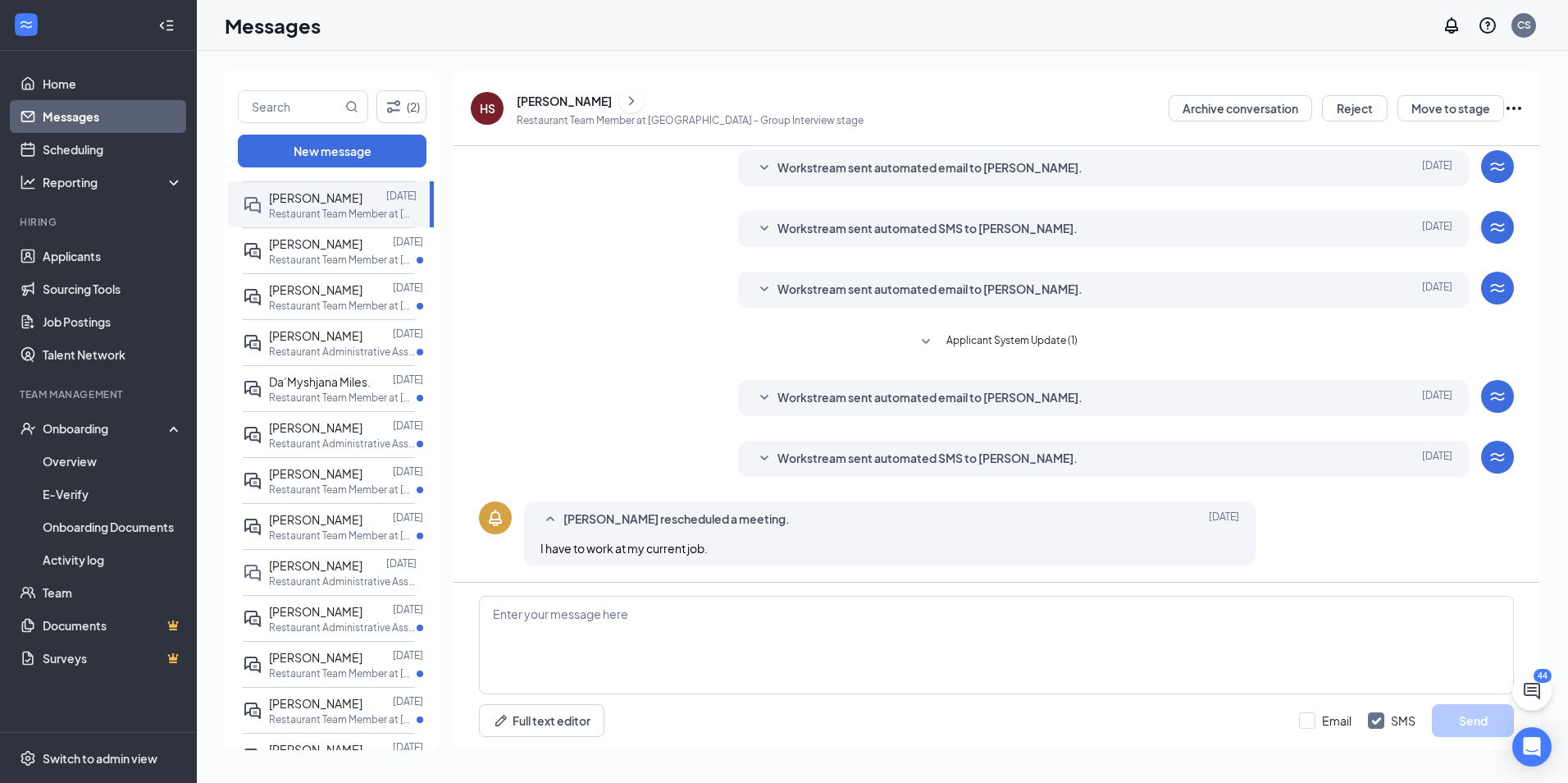
click at [862, 458] on span "Workstream sent automated SMS to [PERSON_NAME]." at bounding box center [928, 458] width 300 height 20
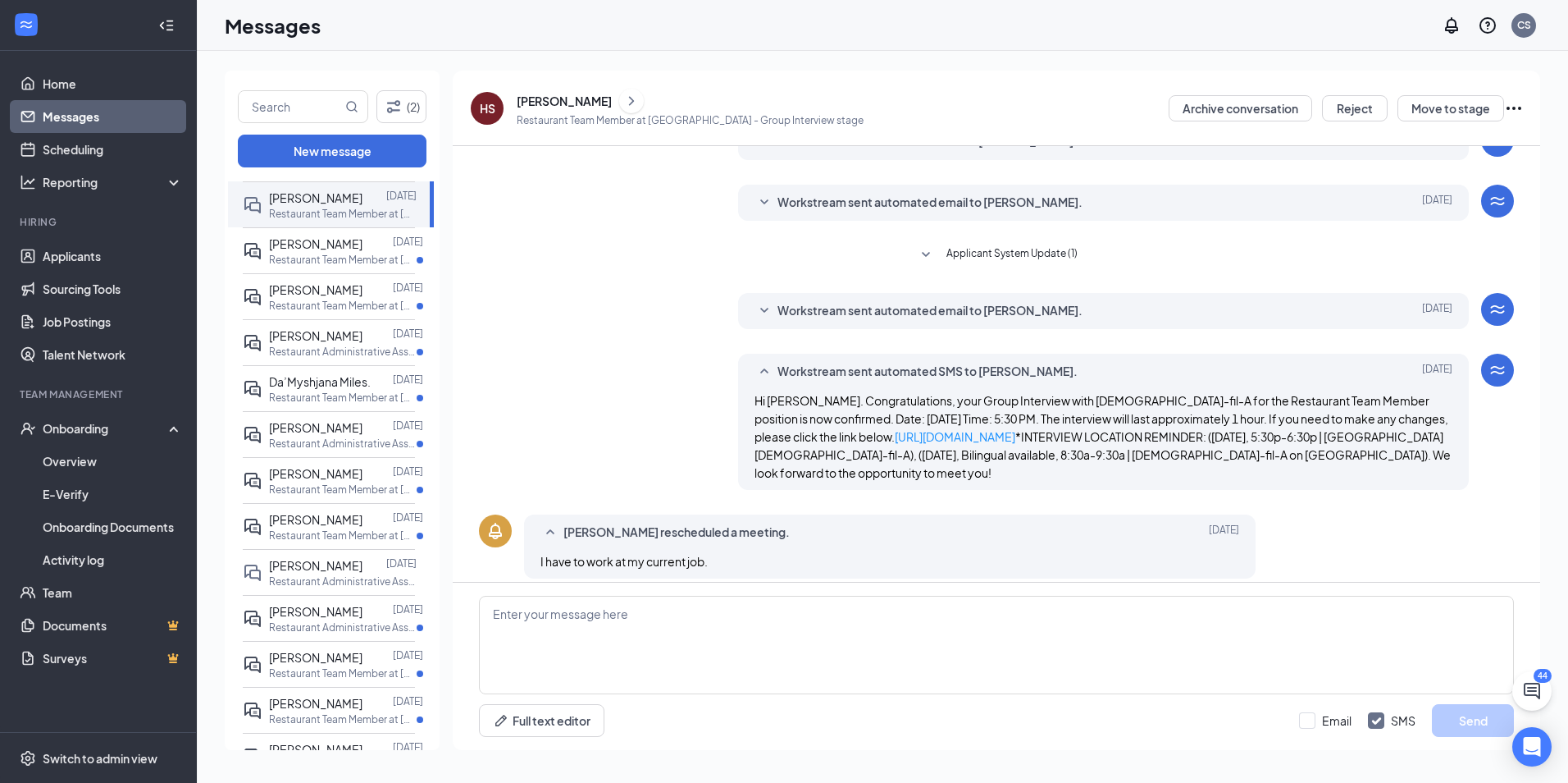
scroll to position [326, 0]
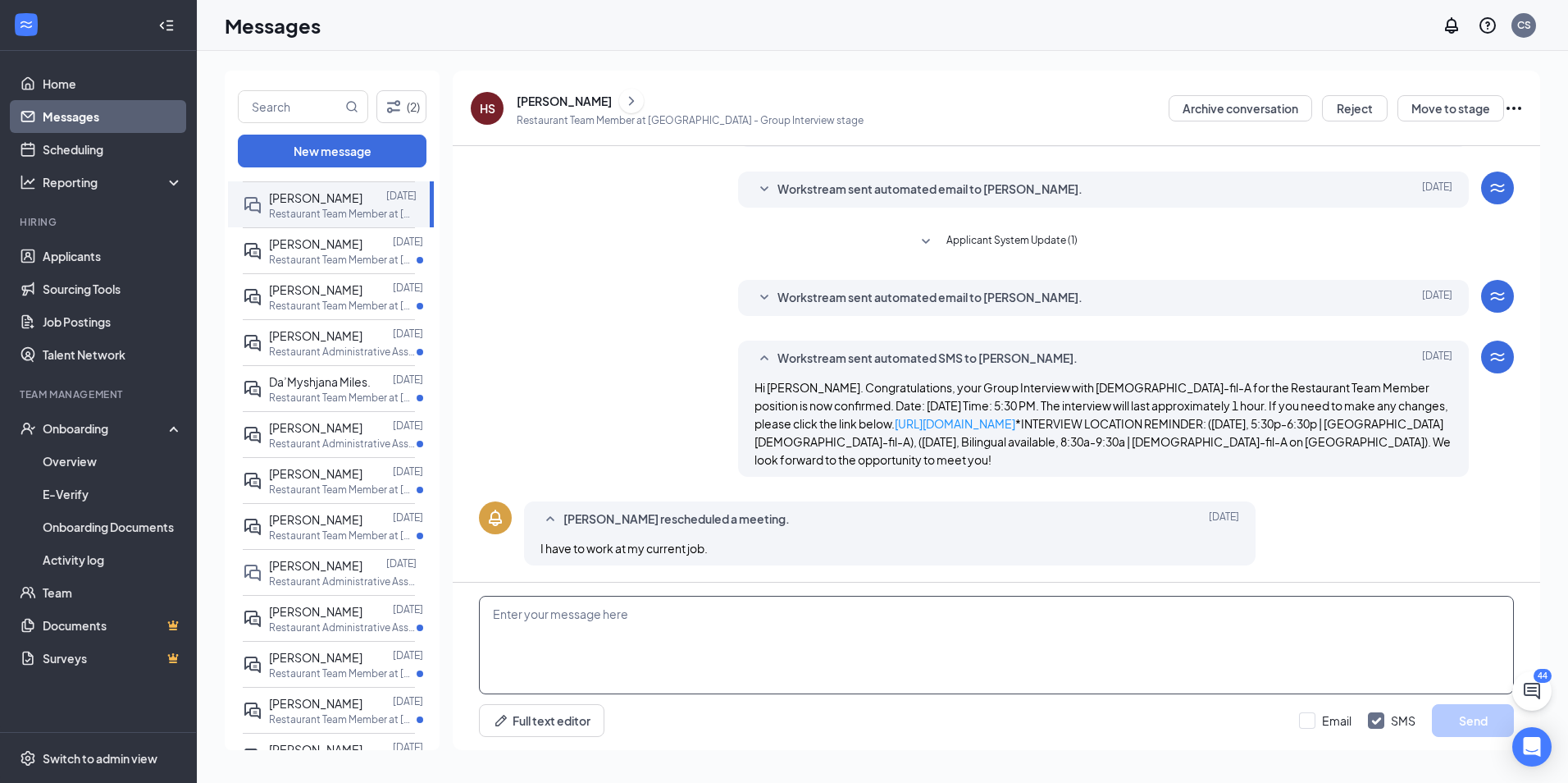
click at [722, 635] on textarea at bounding box center [996, 644] width 1035 height 98
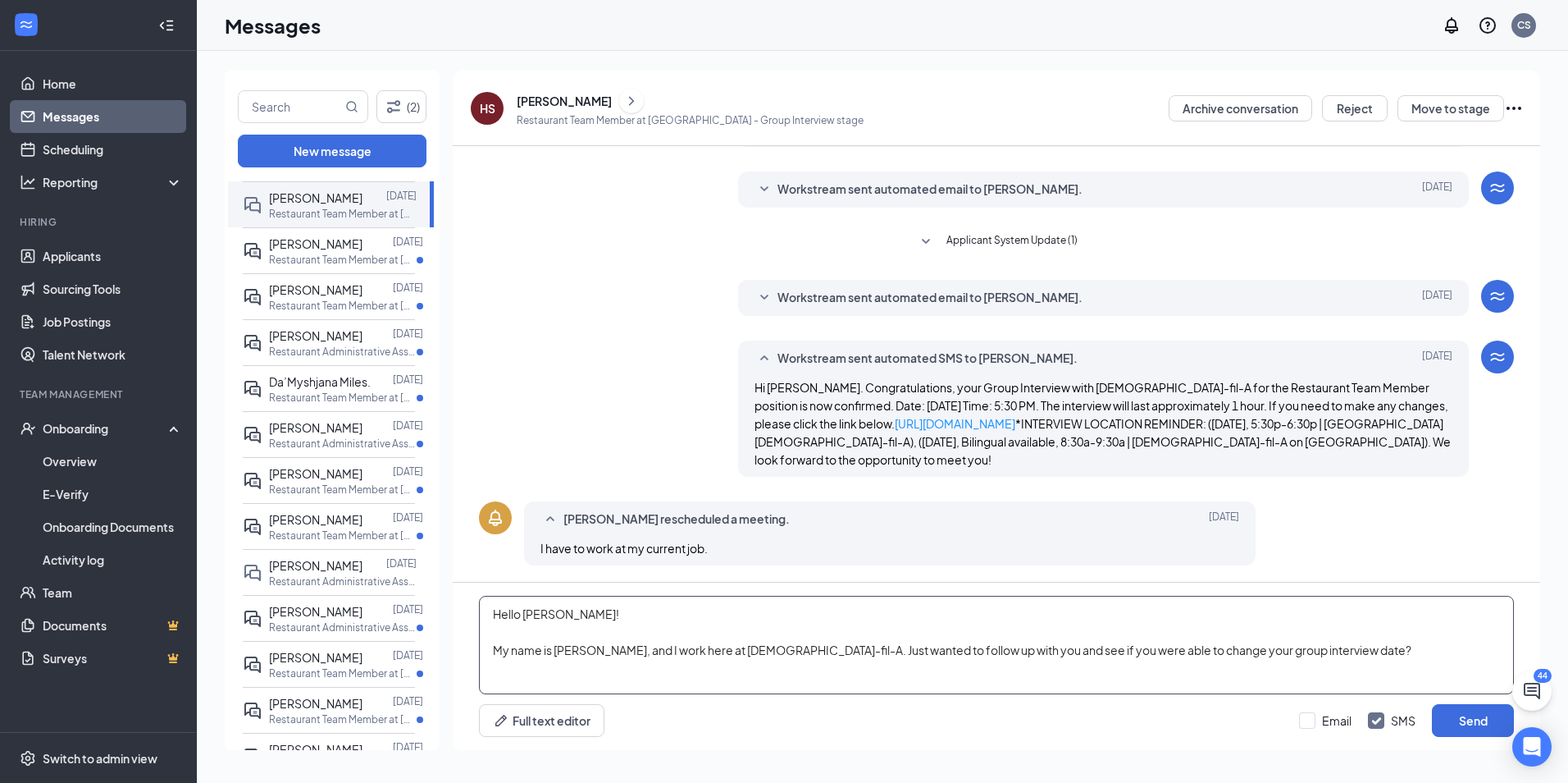
click at [750, 657] on textarea "Hello [PERSON_NAME]! My name is [PERSON_NAME], and I work here at [DEMOGRAPHIC_…" at bounding box center [996, 644] width 1035 height 98
click at [850, 674] on textarea "Hello [PERSON_NAME]! My name is [PERSON_NAME], and I work here at [DEMOGRAPHIC_…" at bounding box center [996, 644] width 1035 height 98
click at [1407, 645] on textarea "Hello [PERSON_NAME]! My name is [PERSON_NAME], and I work here at [DEMOGRAPHIC_…" at bounding box center [996, 644] width 1035 height 98
type textarea "Hello [PERSON_NAME]! My name is [PERSON_NAME], and I work here at [DEMOGRAPHIC_…"
click at [1477, 714] on button "Send" at bounding box center [1473, 720] width 82 height 33
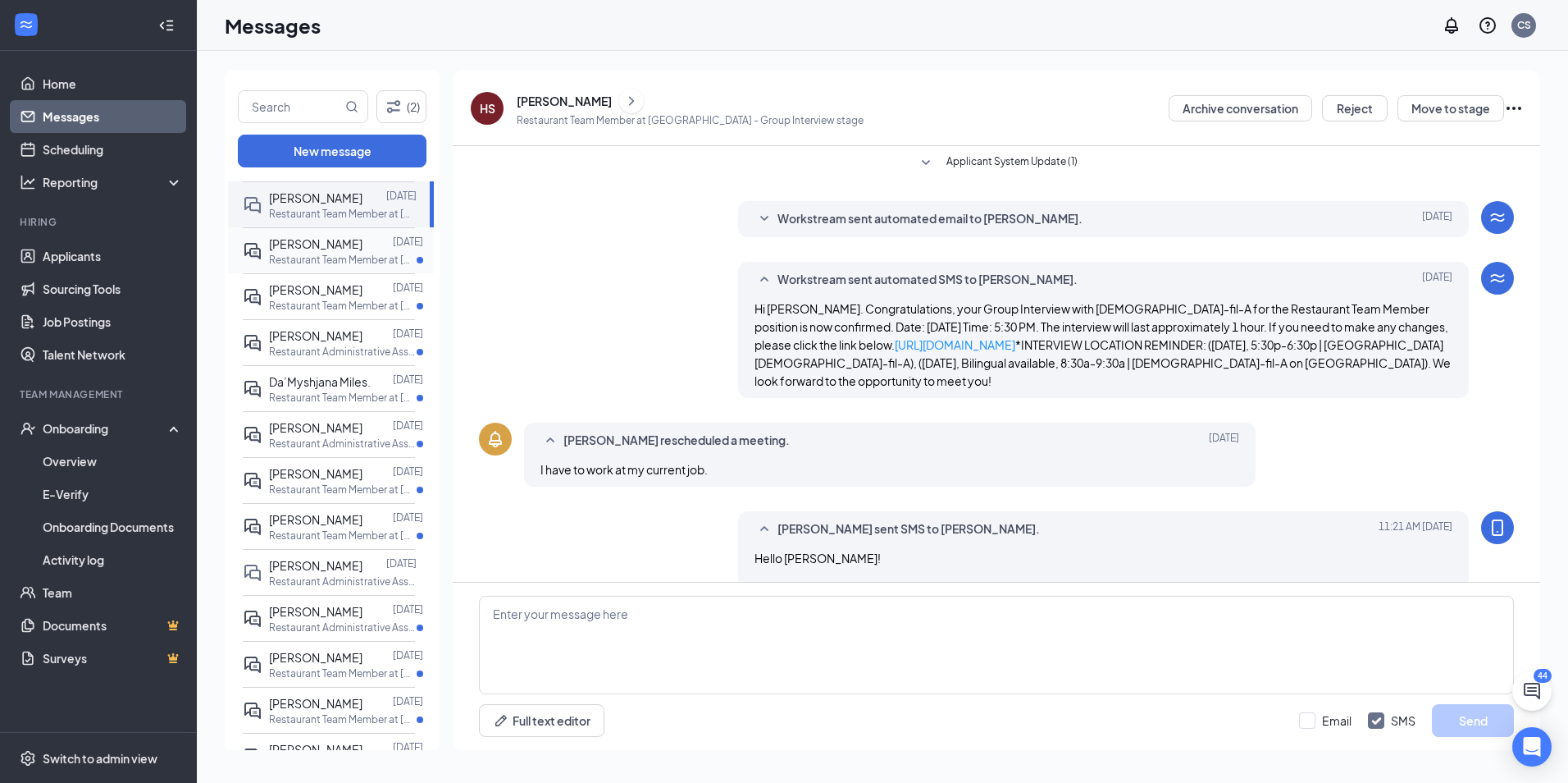
scroll to position [469, 0]
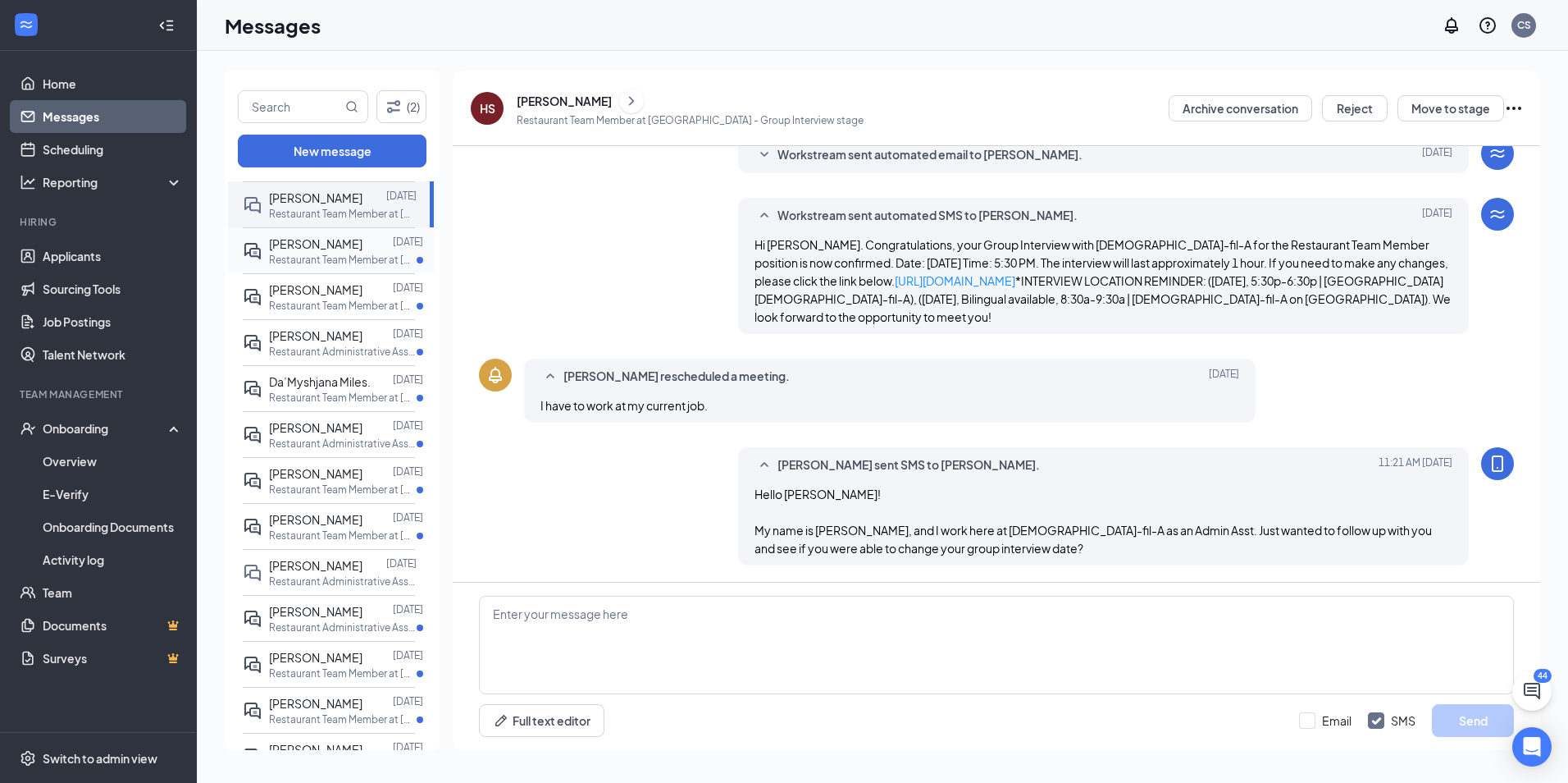
click at [363, 247] on div at bounding box center [377, 243] width 30 height 18
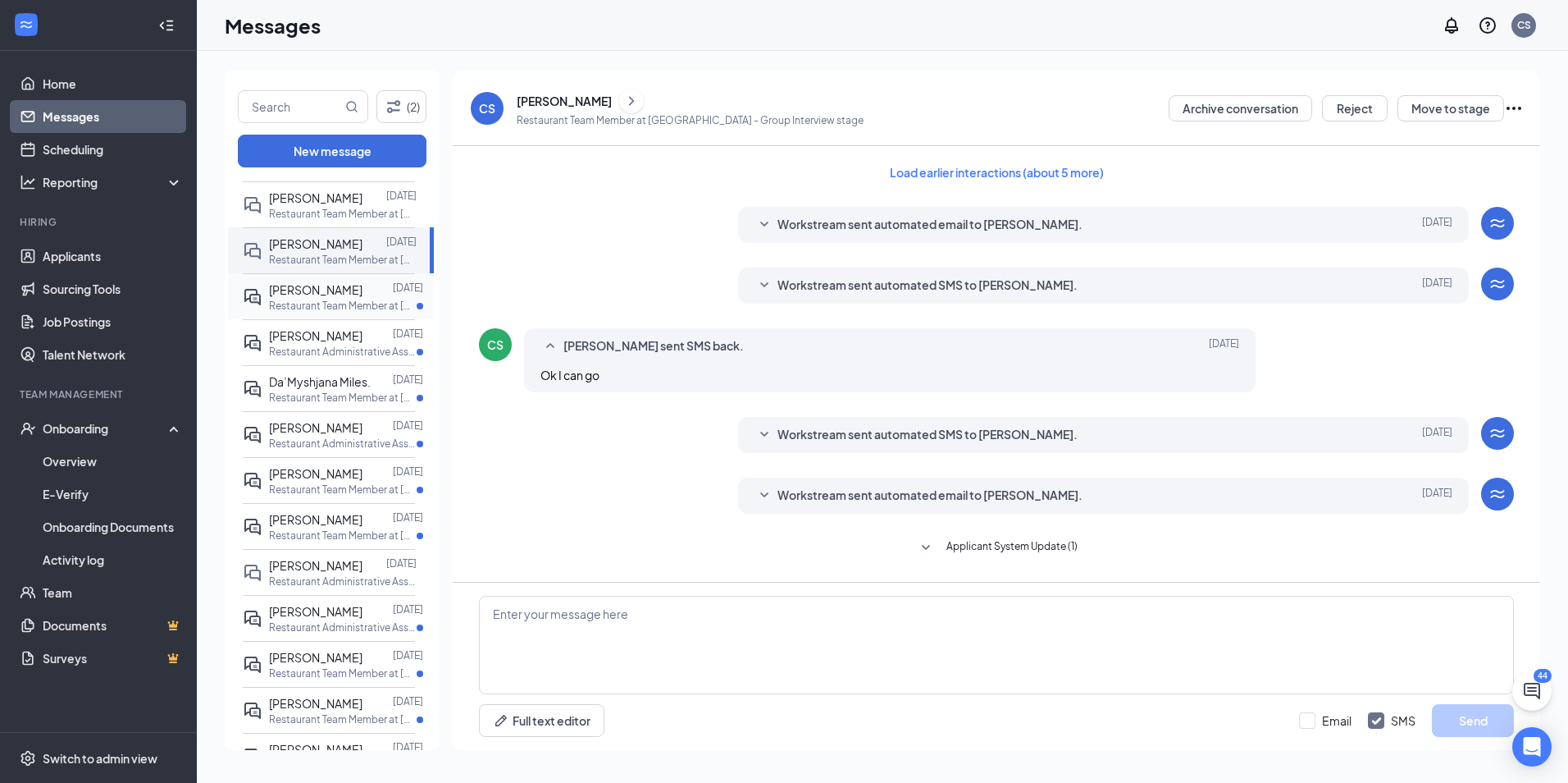
click at [330, 287] on span "[PERSON_NAME]" at bounding box center [316, 289] width 94 height 15
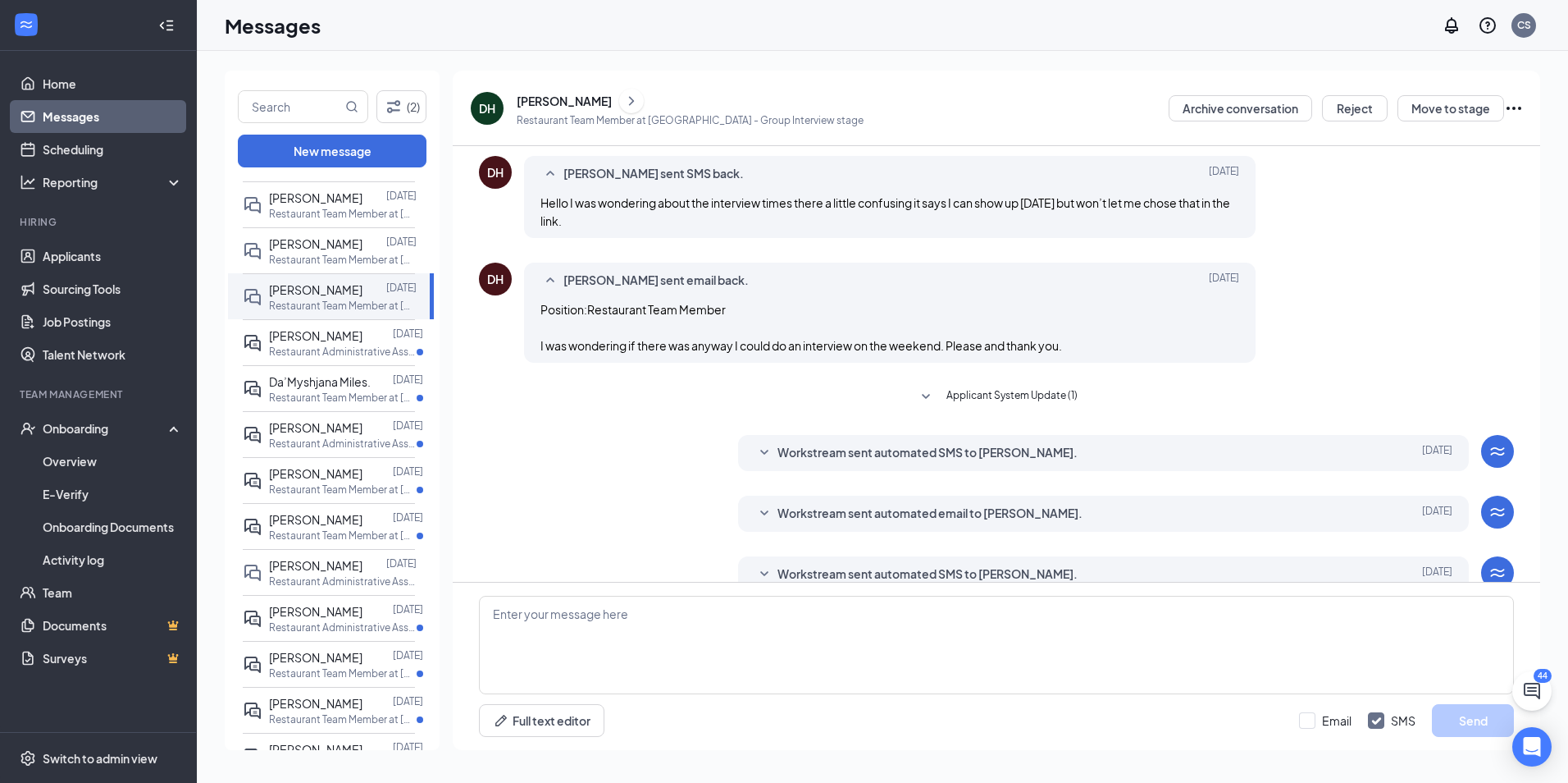
scroll to position [307, 0]
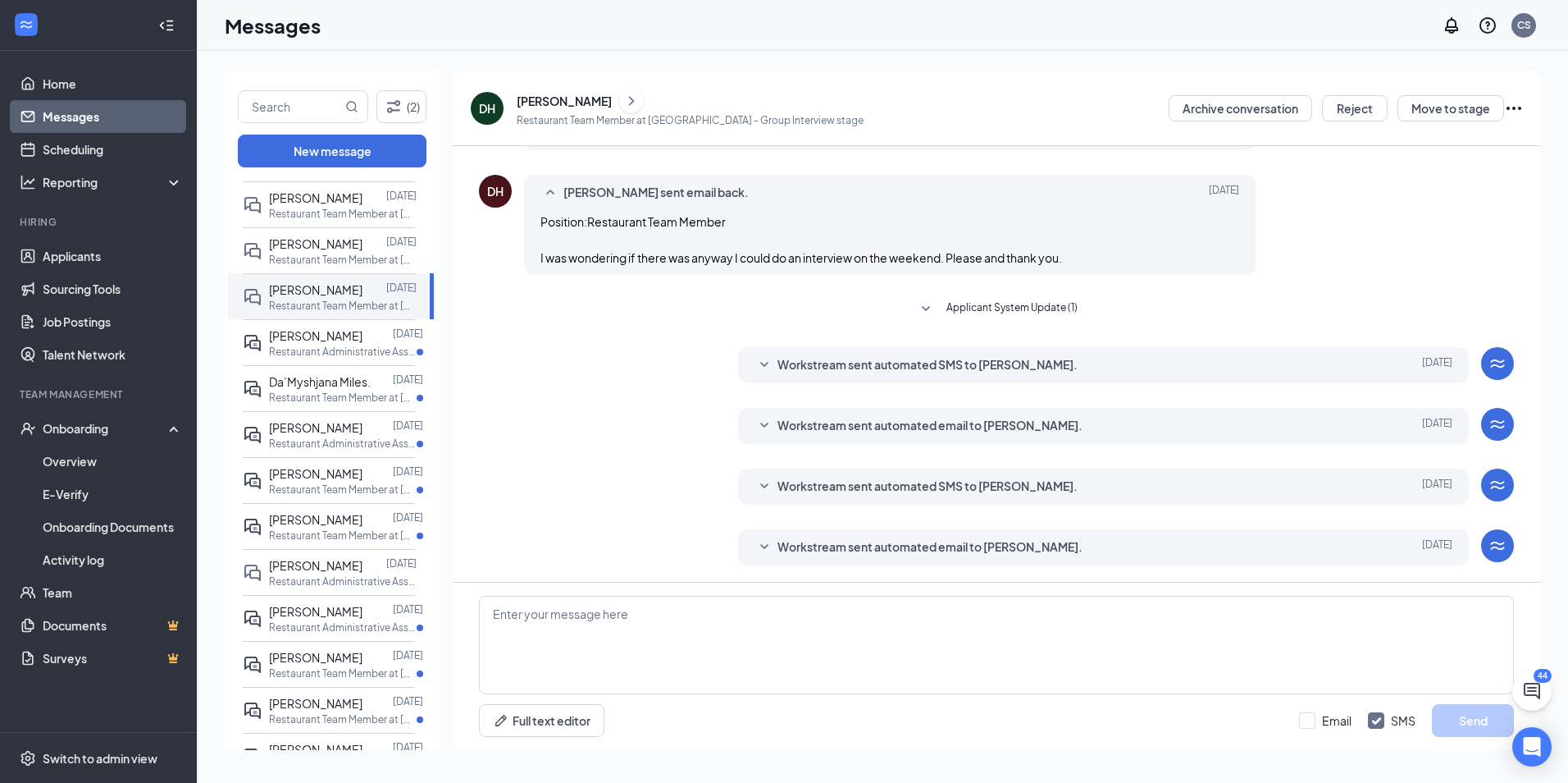
click at [961, 547] on span "Workstream sent automated email to [PERSON_NAME]." at bounding box center [930, 547] width 305 height 20
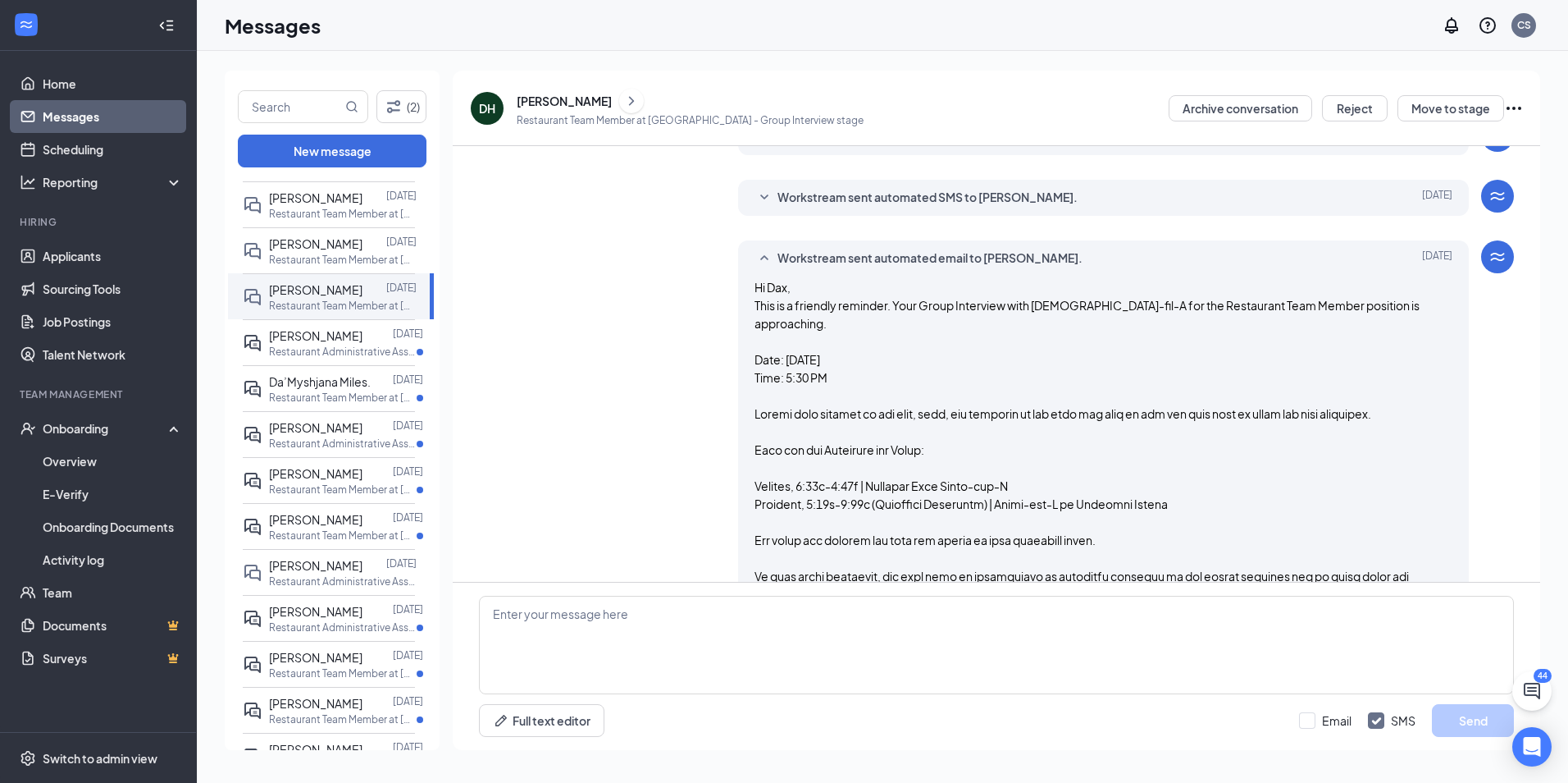
scroll to position [557, 0]
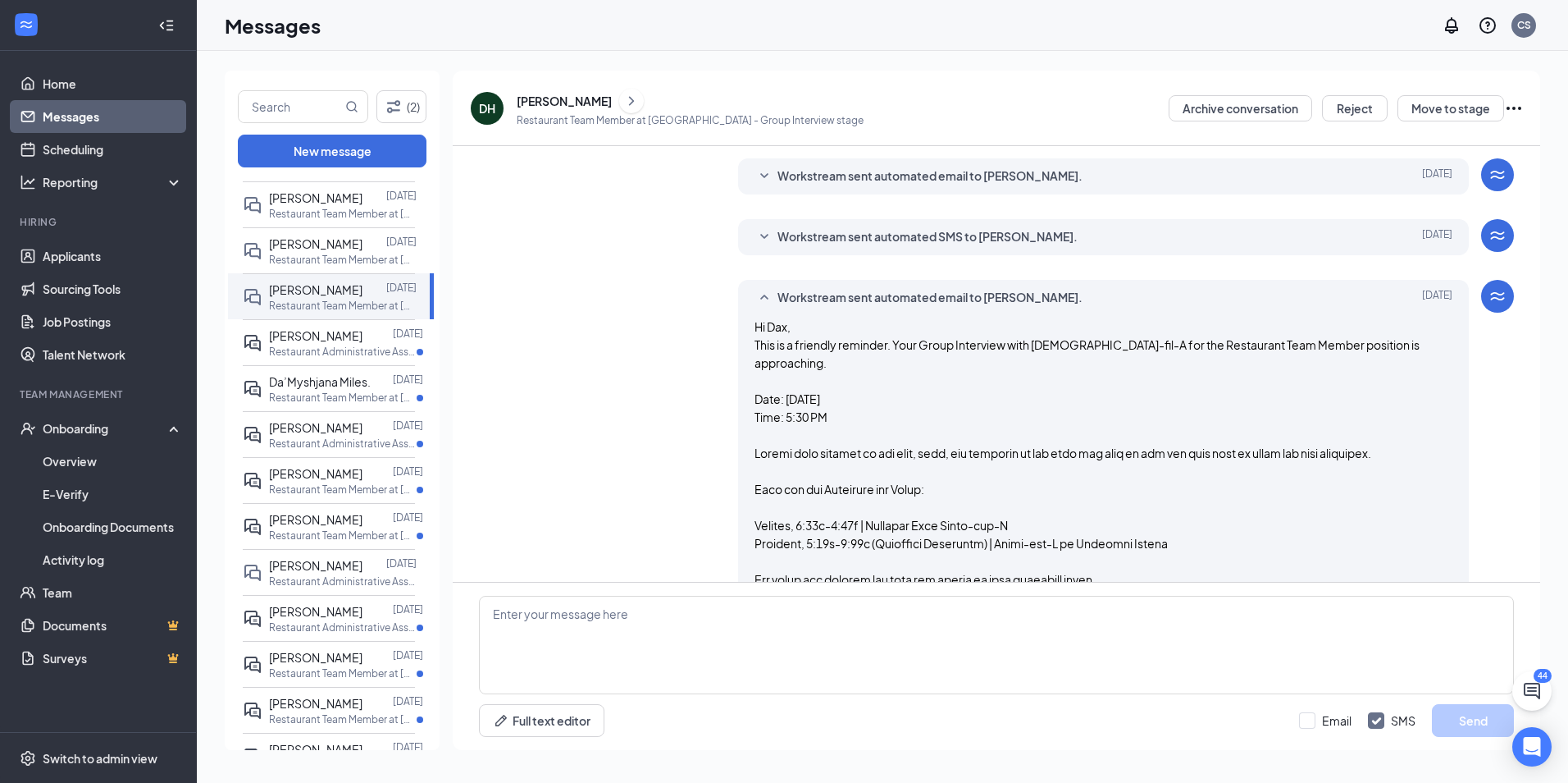
click at [974, 236] on span "Workstream sent automated SMS to [PERSON_NAME]." at bounding box center [928, 237] width 300 height 20
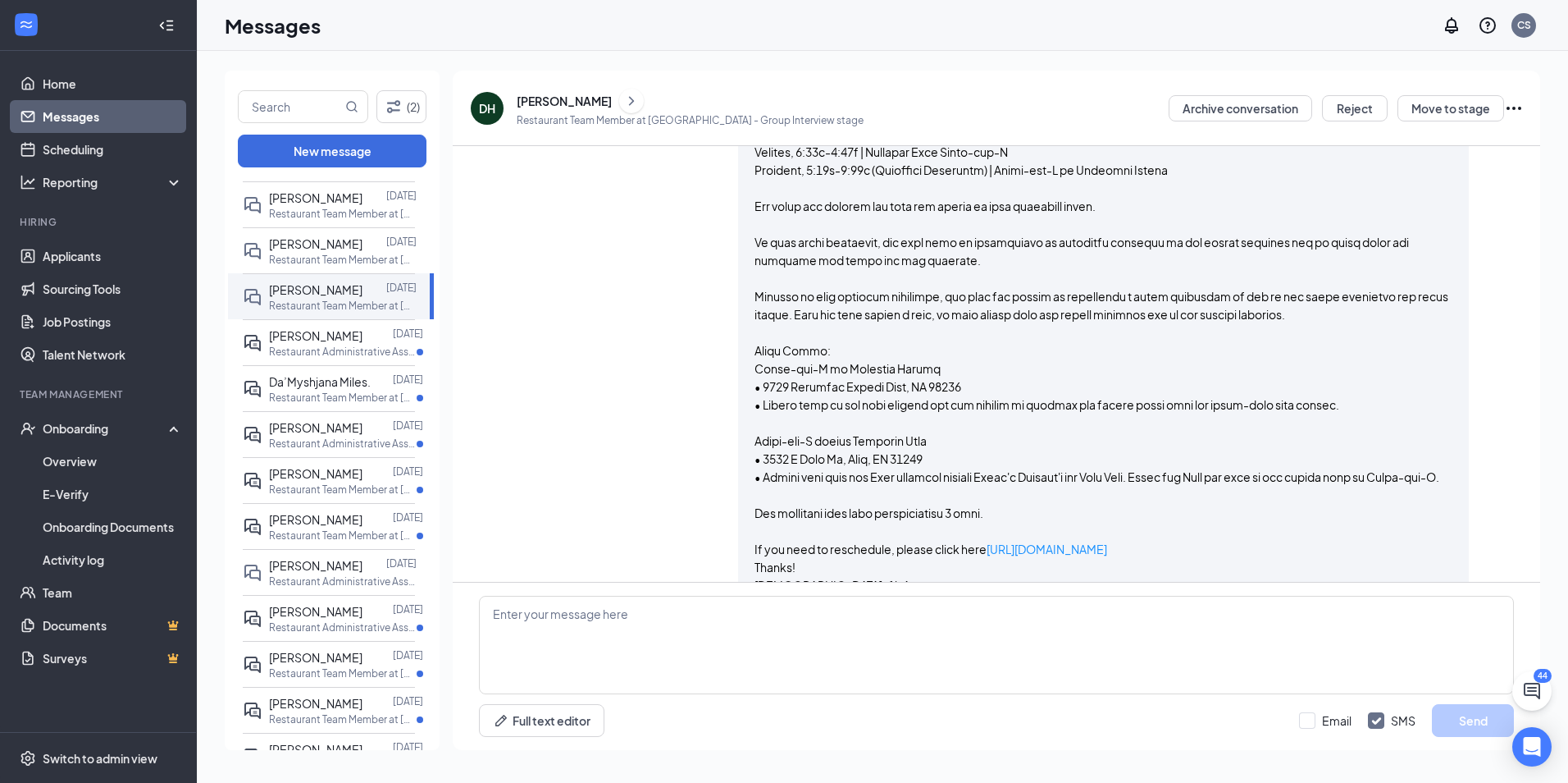
scroll to position [1049, 0]
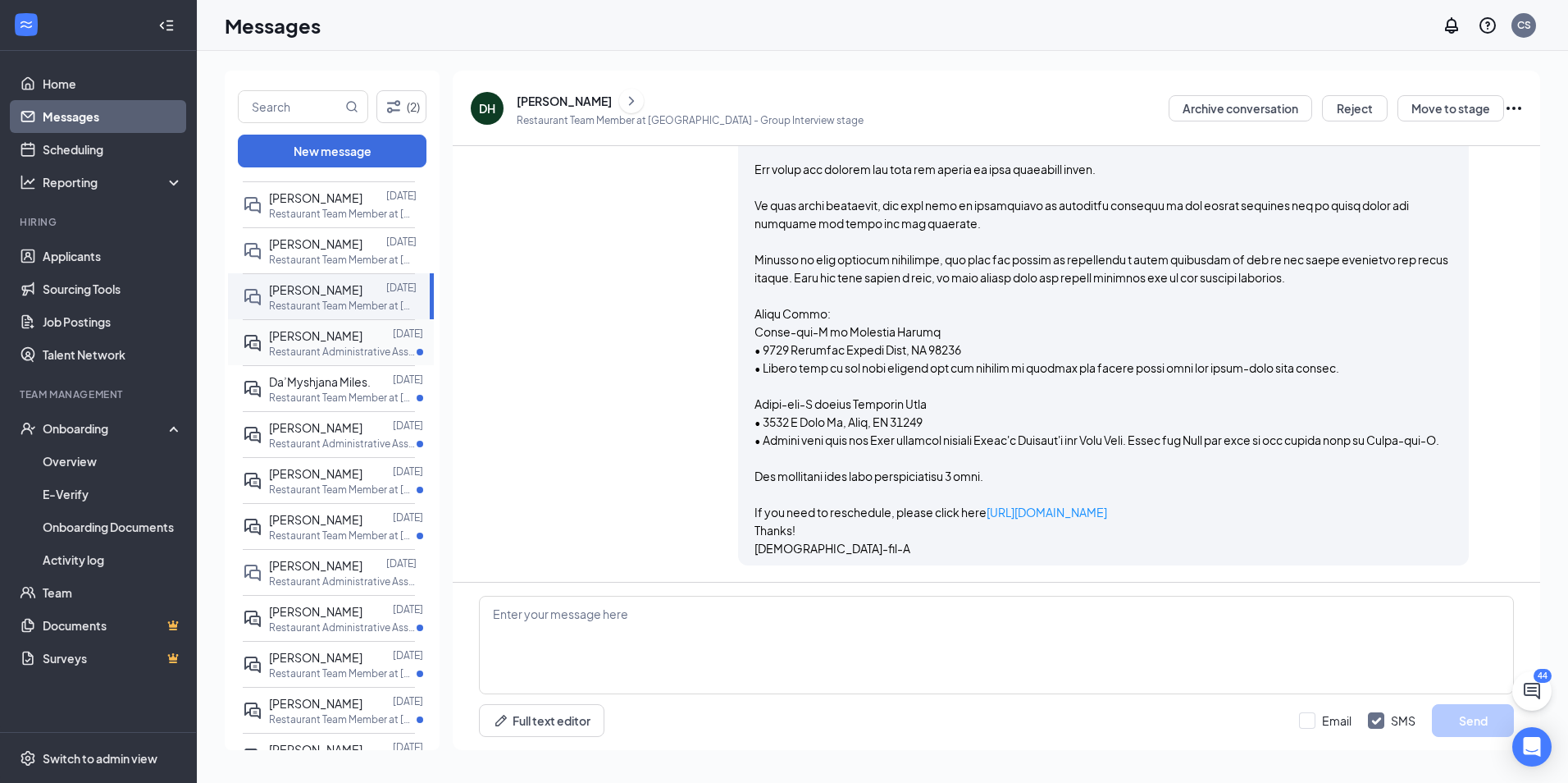
click at [333, 356] on p "Restaurant Administrative Assistant at [GEOGRAPHIC_DATA]" at bounding box center [343, 352] width 148 height 14
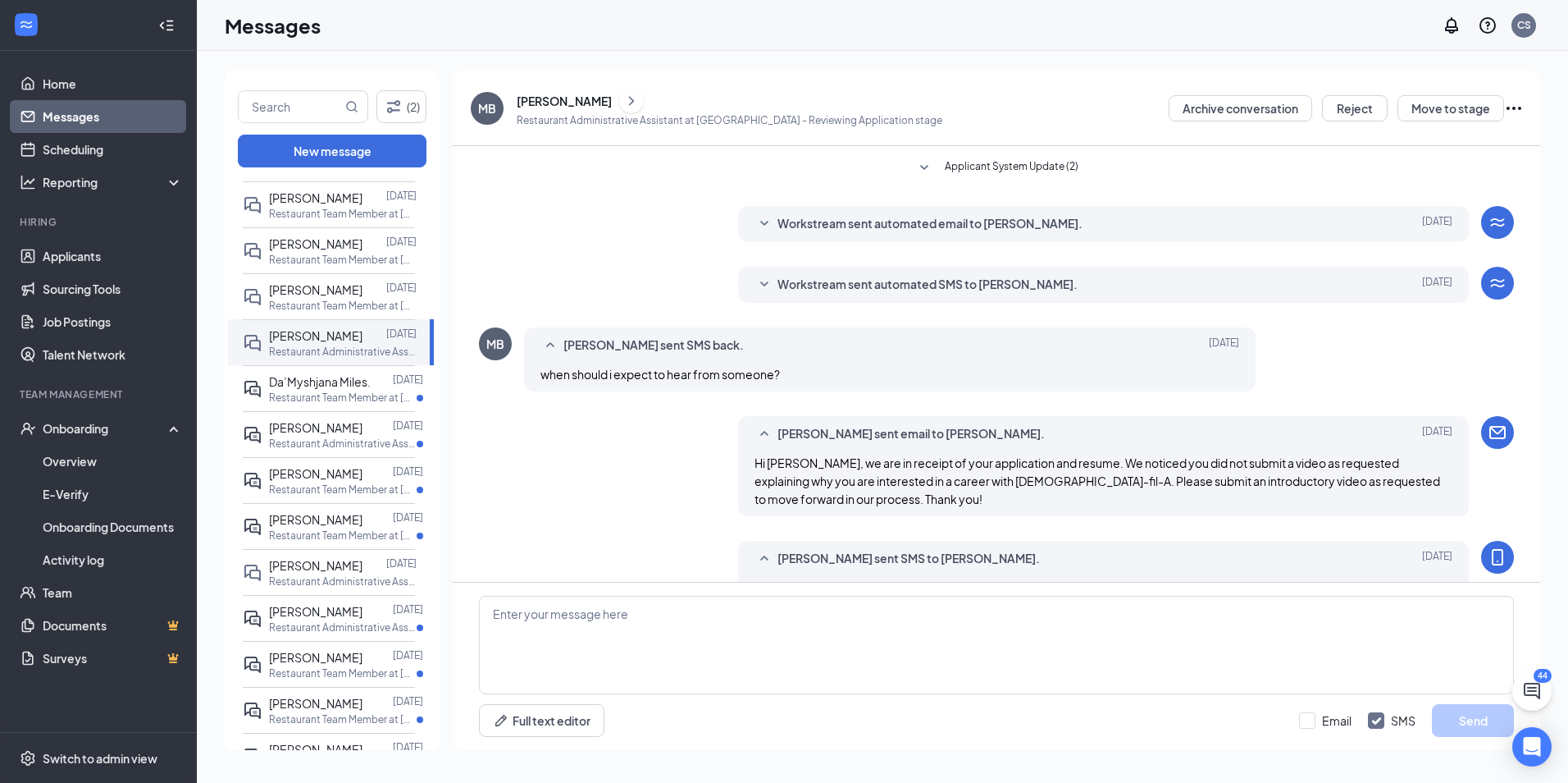
scroll to position [75, 0]
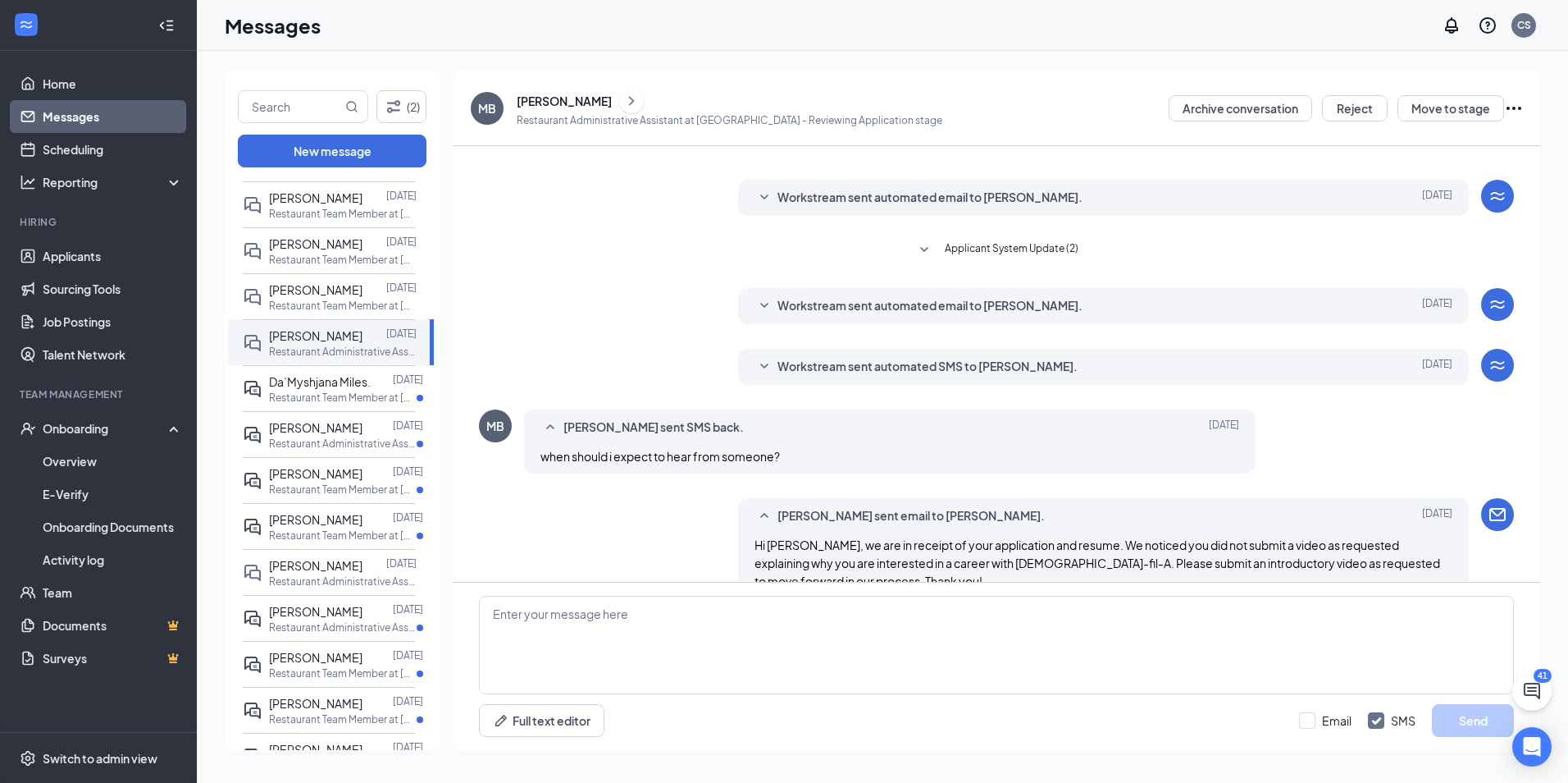
click at [915, 368] on span "Workstream sent automated SMS to [PERSON_NAME]." at bounding box center [928, 366] width 300 height 20
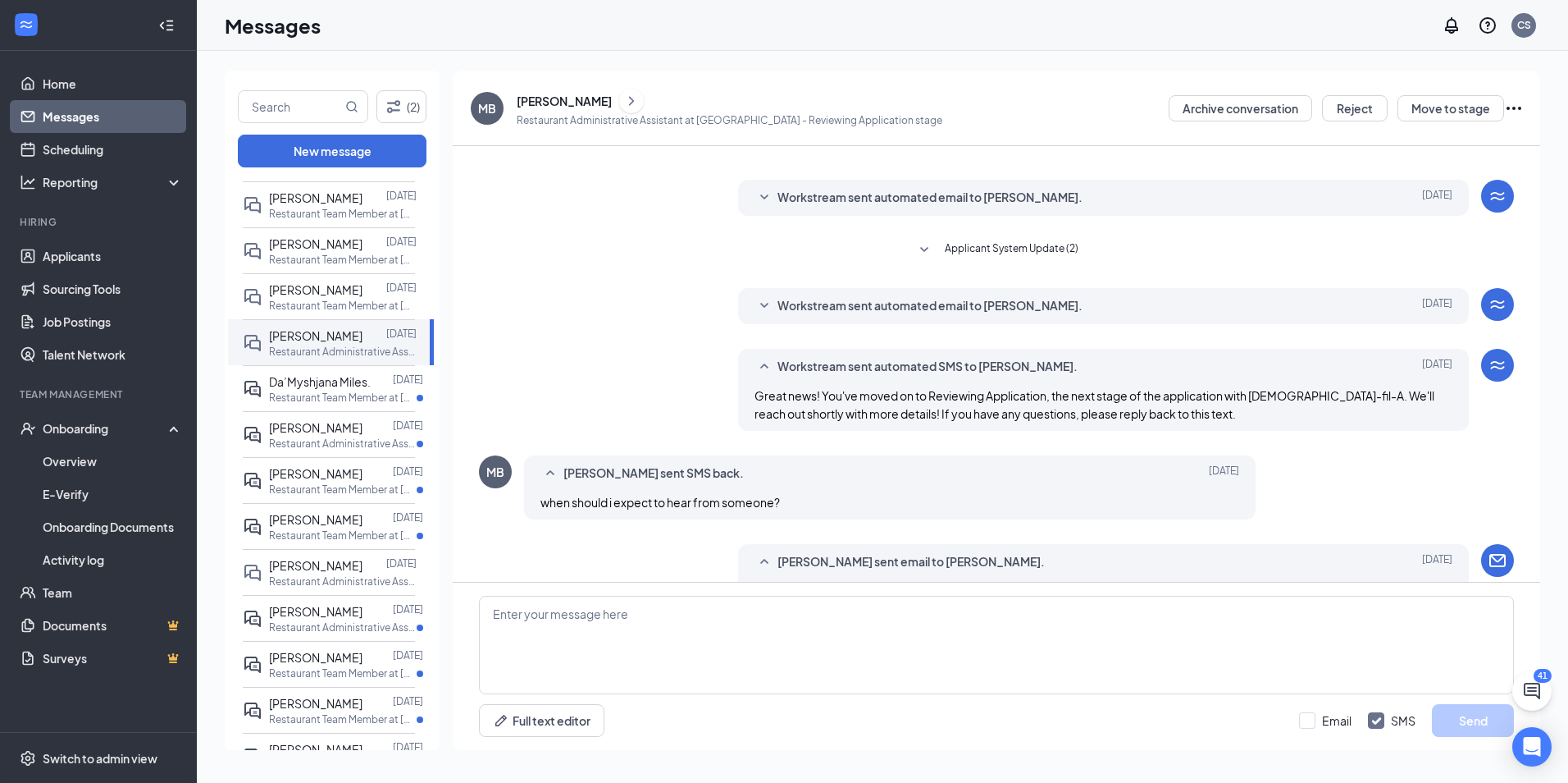
click at [758, 368] on icon "SmallChevronUp" at bounding box center [764, 366] width 20 height 20
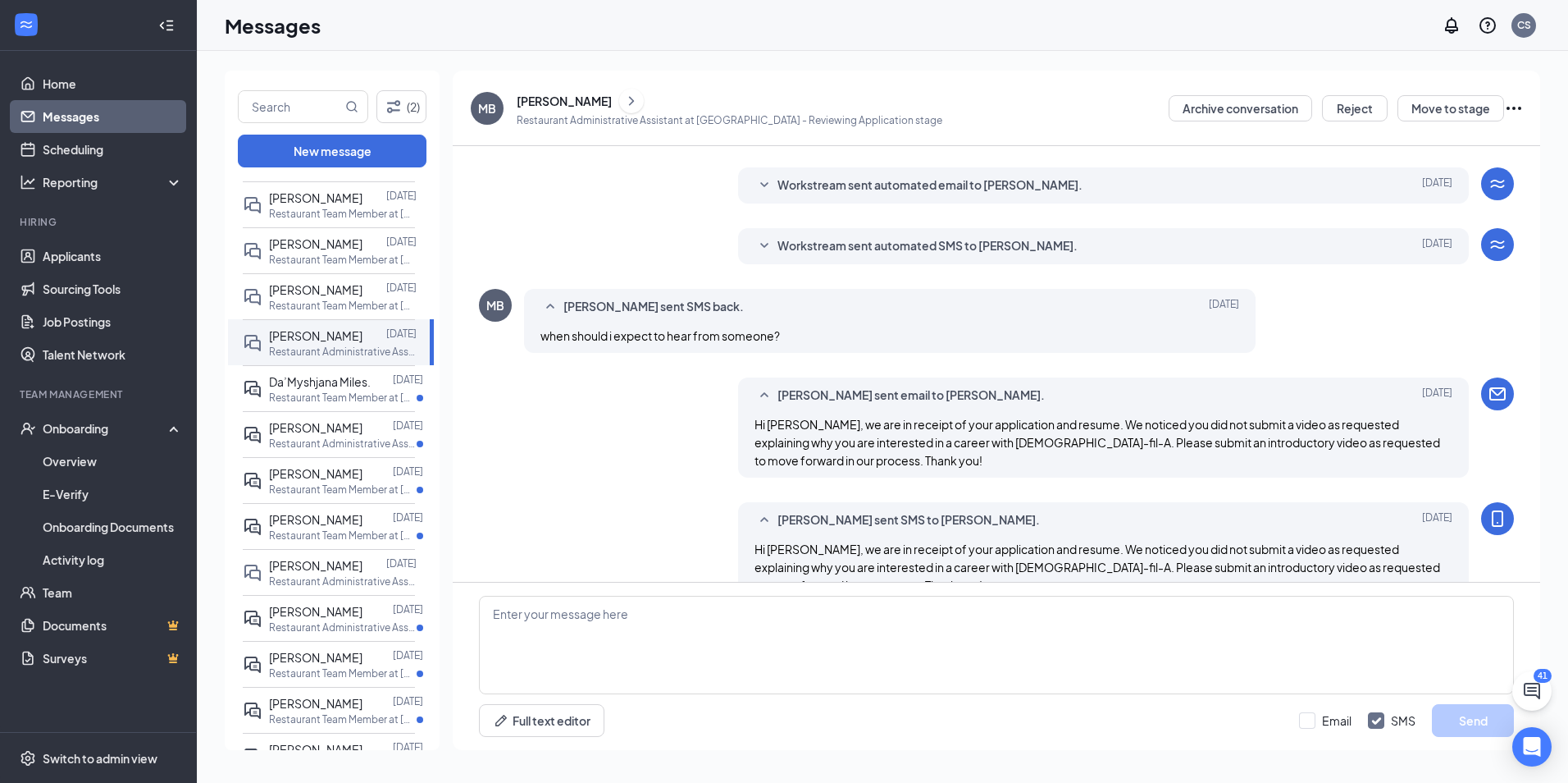
scroll to position [321, 0]
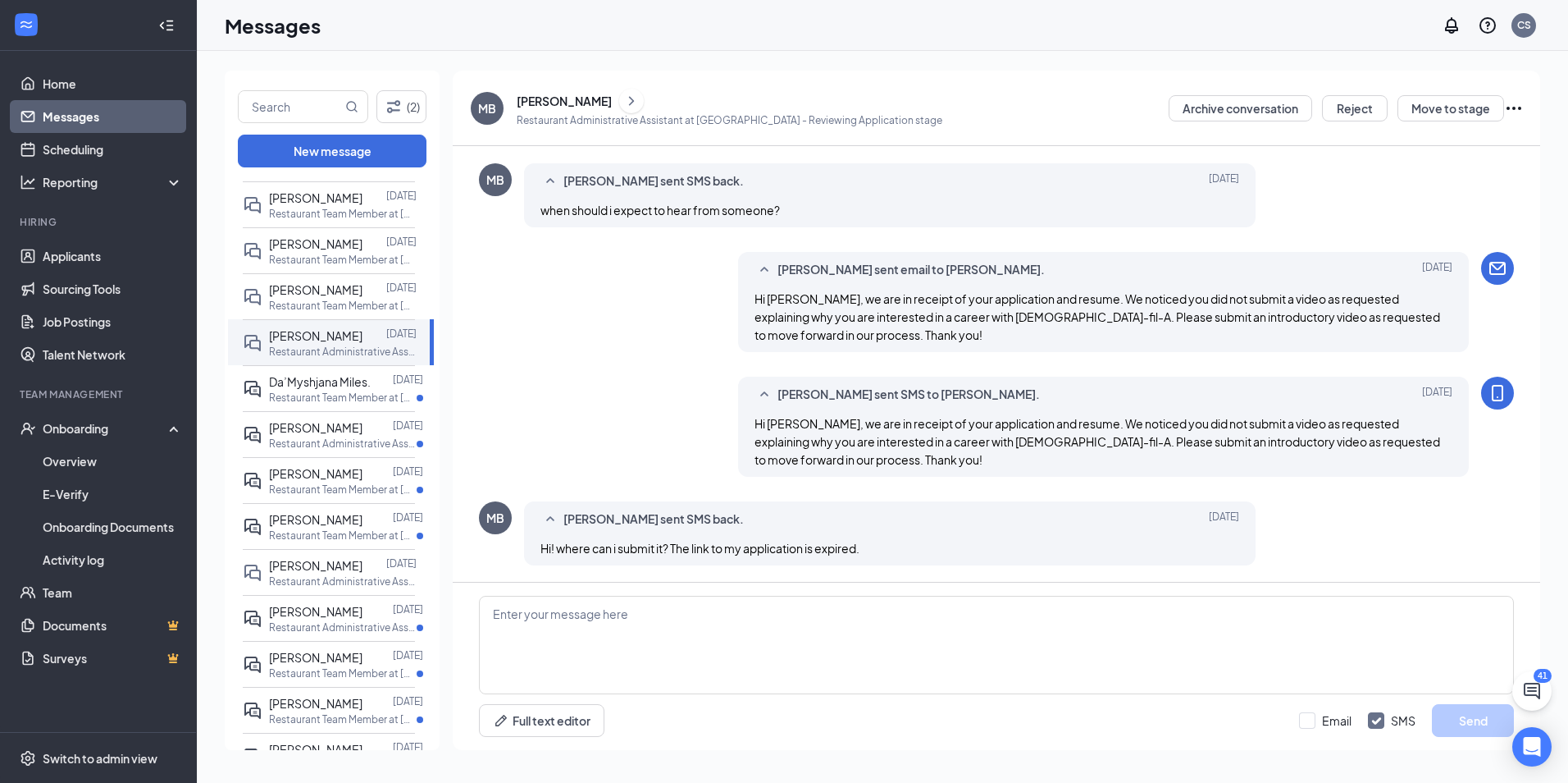
click at [1511, 109] on icon "Ellipses" at bounding box center [1513, 108] width 20 height 20
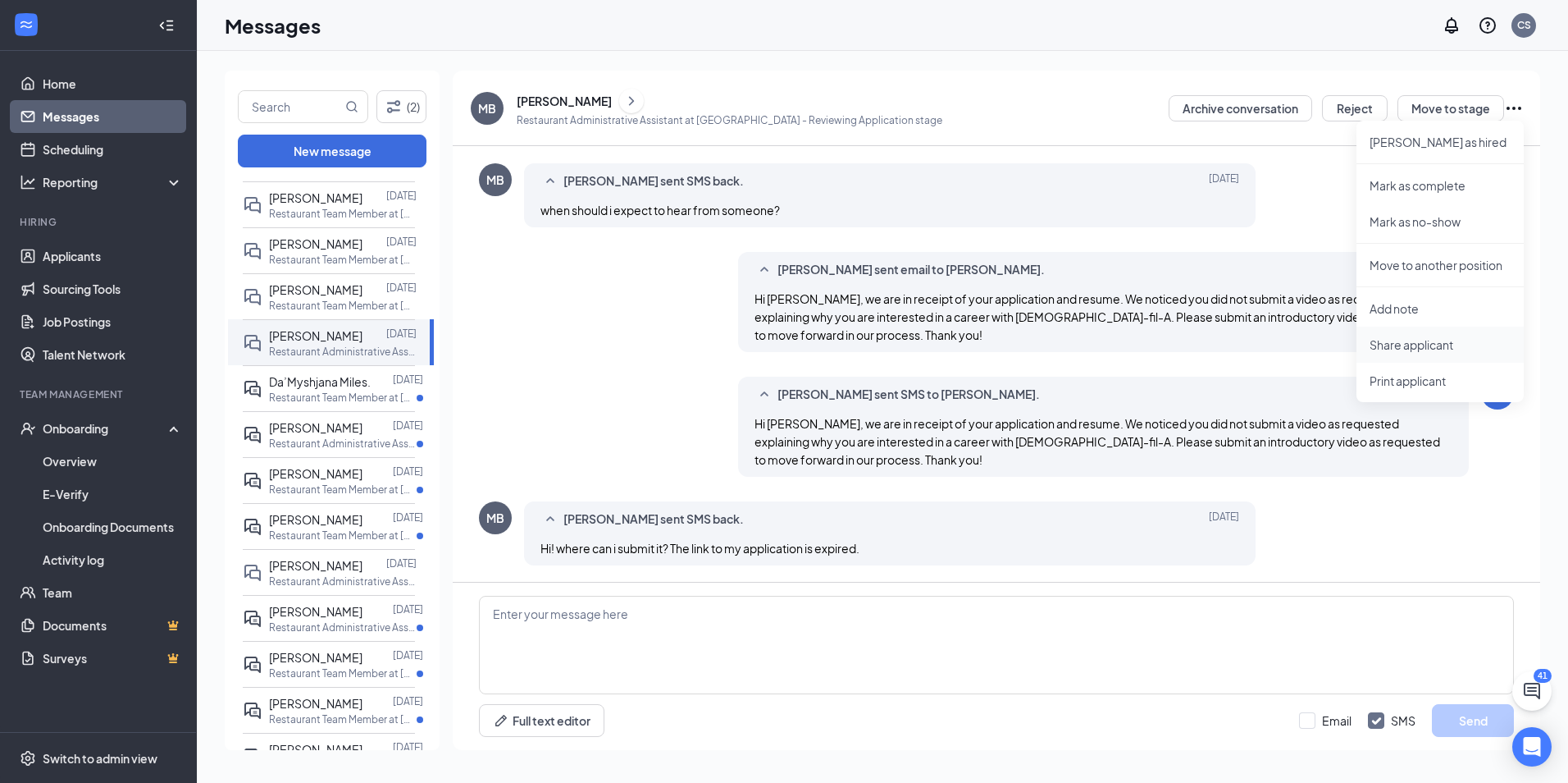
click at [1466, 339] on p "Share applicant" at bounding box center [1440, 345] width 141 height 16
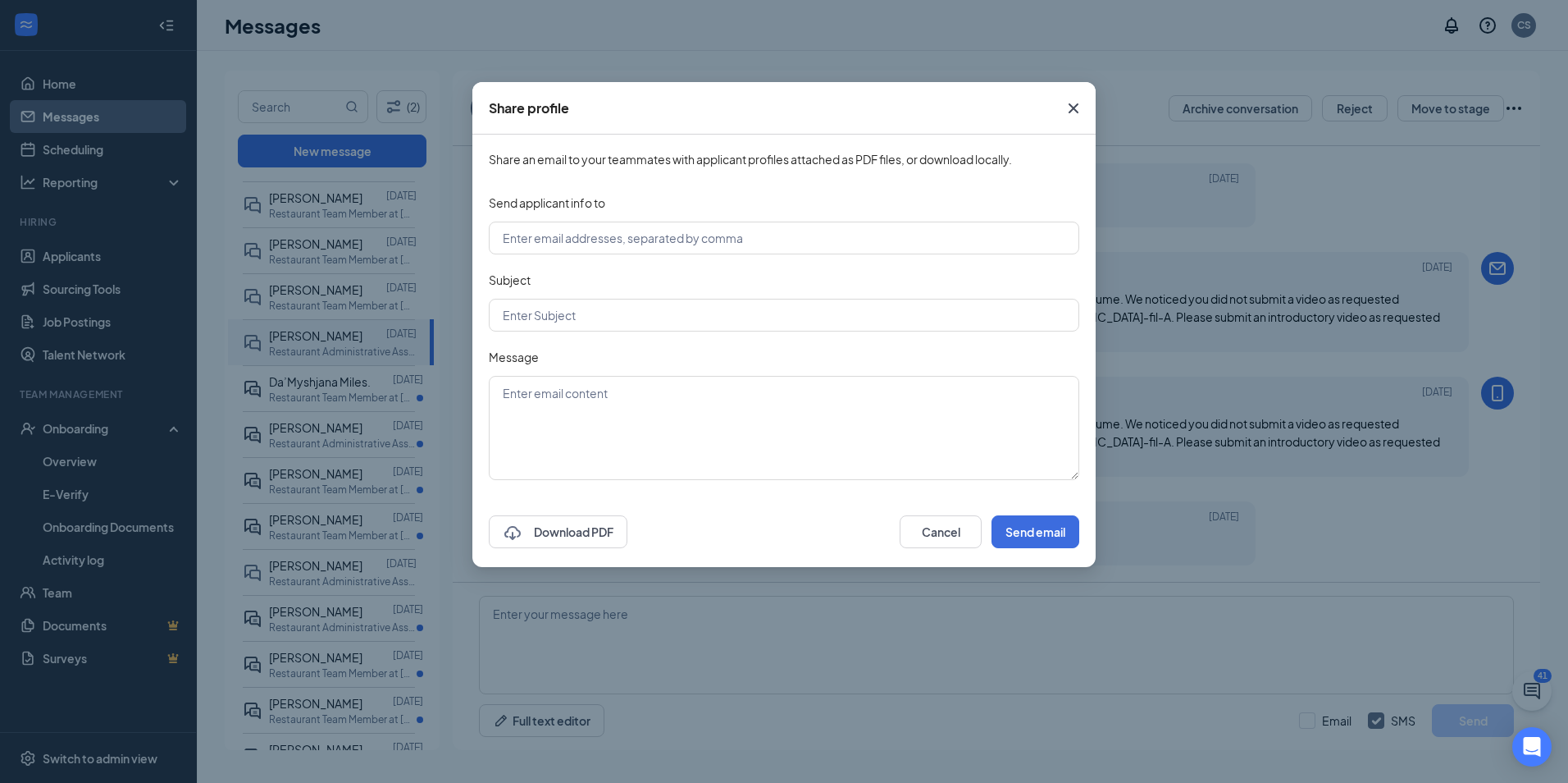
click at [1074, 103] on icon "Cross" at bounding box center [1073, 108] width 20 height 20
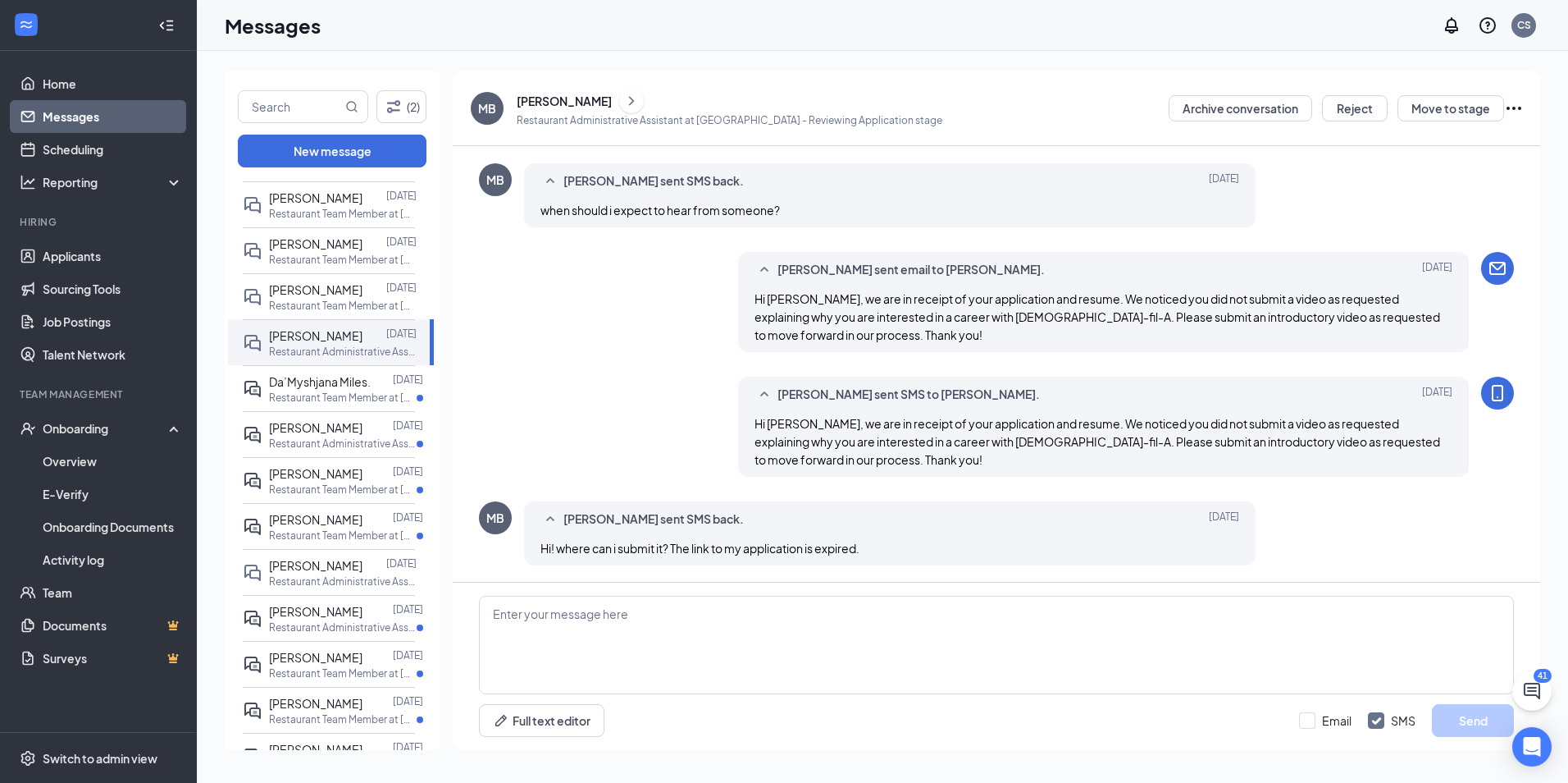
click at [1517, 105] on icon "Ellipses" at bounding box center [1513, 108] width 20 height 20
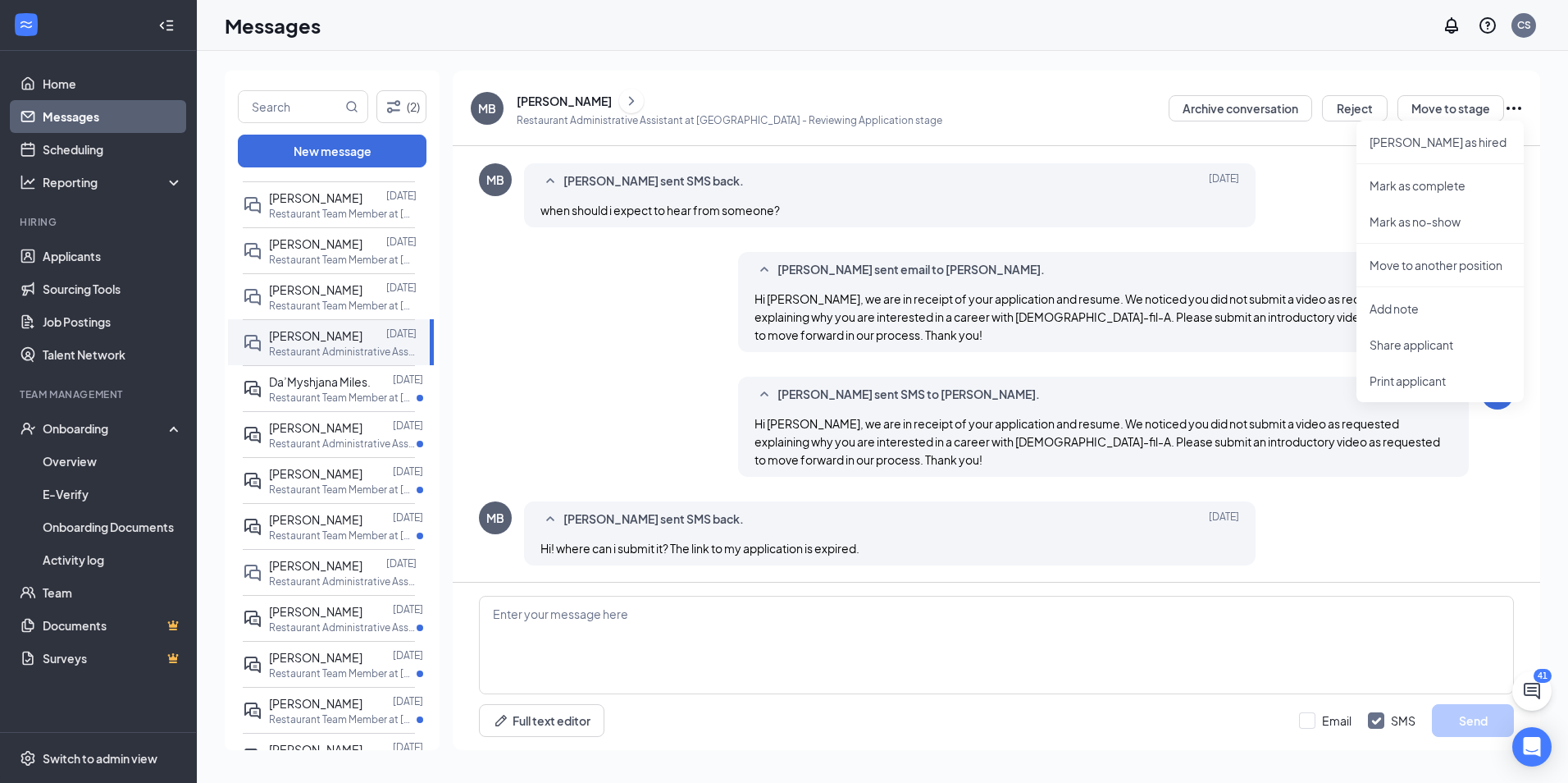
click at [1333, 530] on div "MB [PERSON_NAME] sent SMS back. [DATE] Hi! where can i submit it? The link to m…" at bounding box center [996, 536] width 1035 height 72
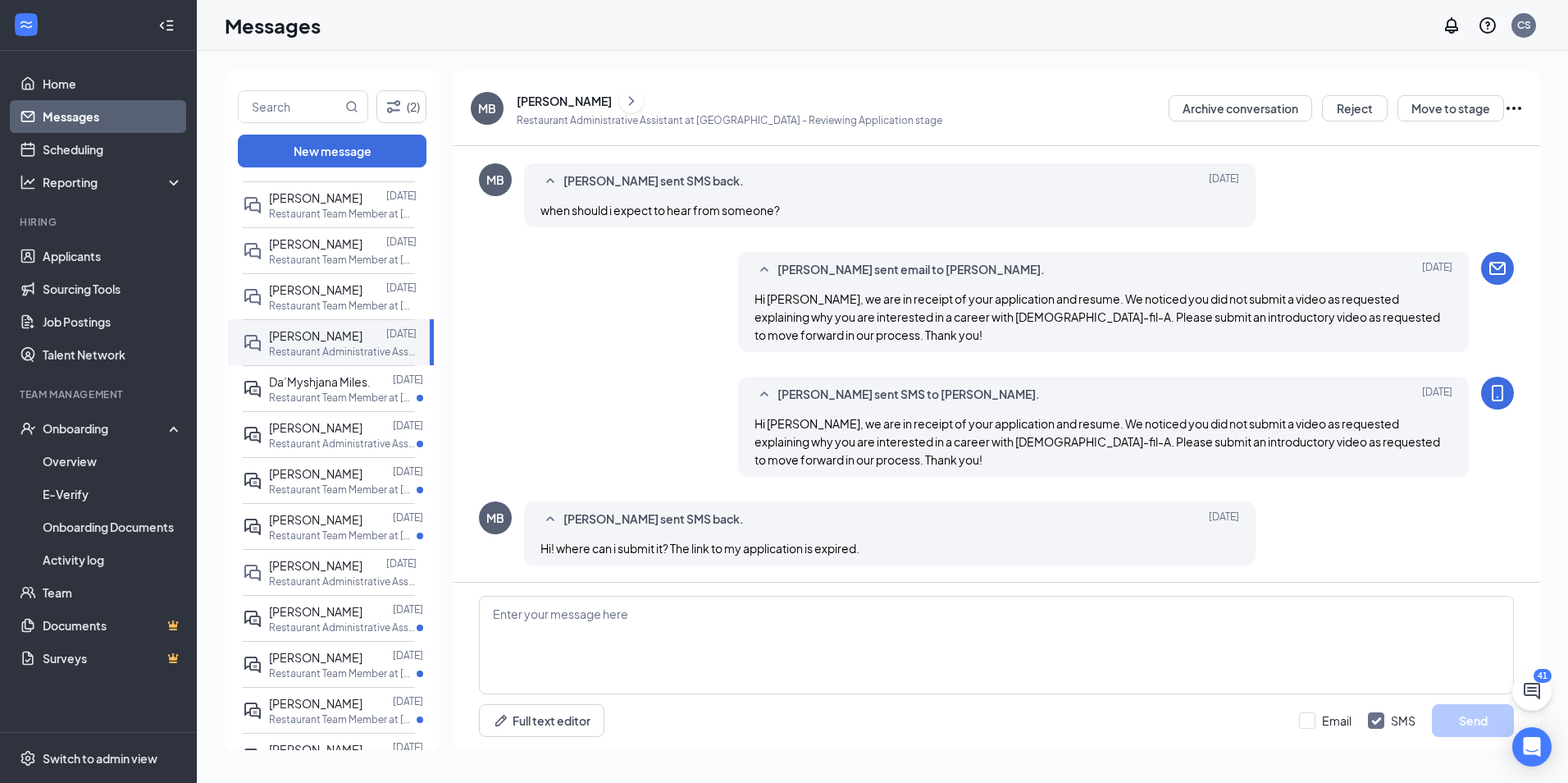
click at [538, 100] on div "[PERSON_NAME]" at bounding box center [564, 101] width 95 height 16
